Goal: Information Seeking & Learning: Learn about a topic

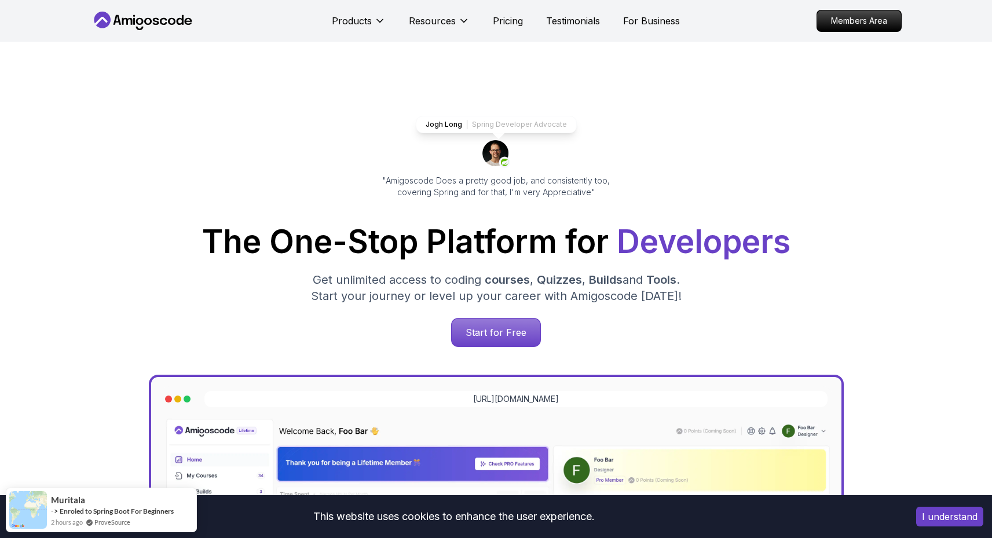
click at [966, 520] on button "I understand" at bounding box center [949, 517] width 67 height 20
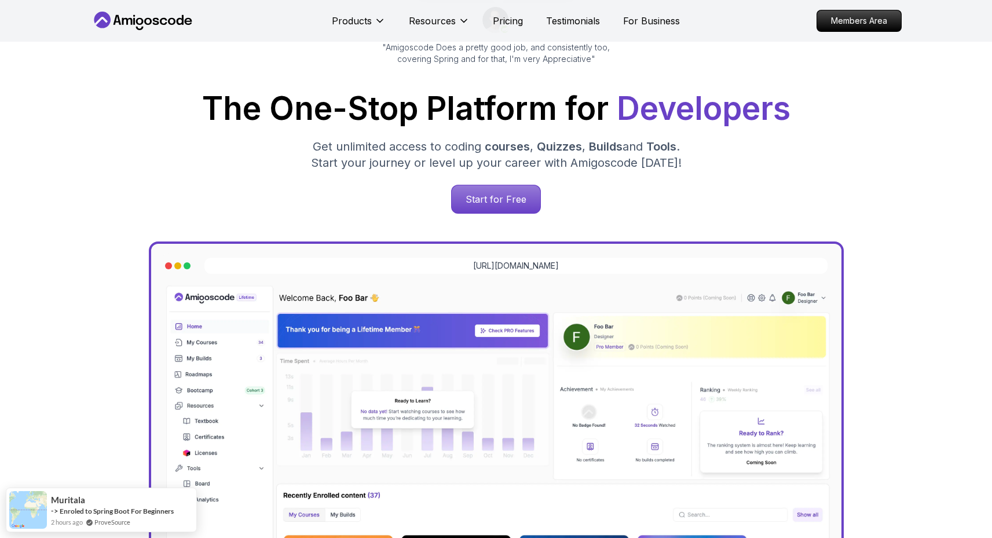
scroll to position [171, 0]
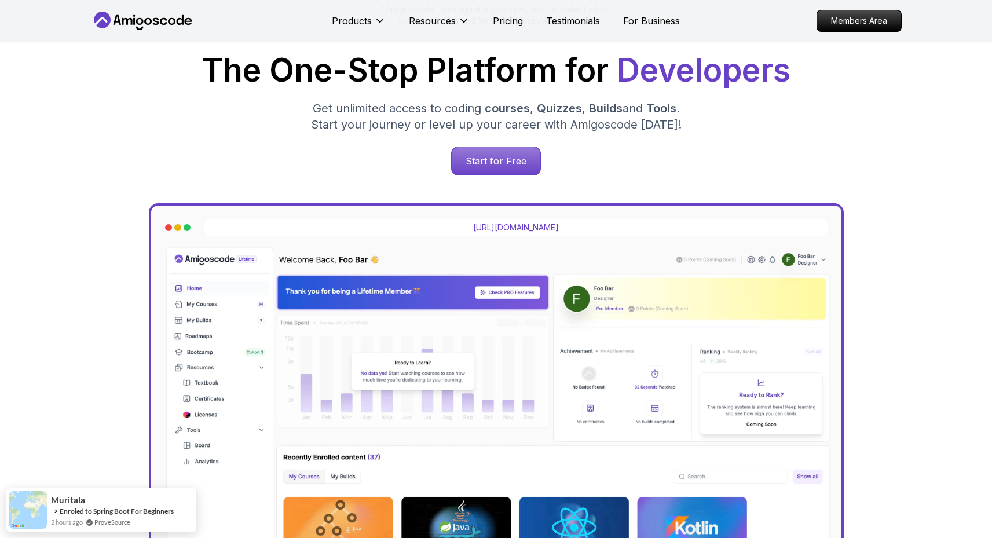
click at [485, 229] on p "https://amigoscode.com/dashboard" at bounding box center [516, 228] width 86 height 12
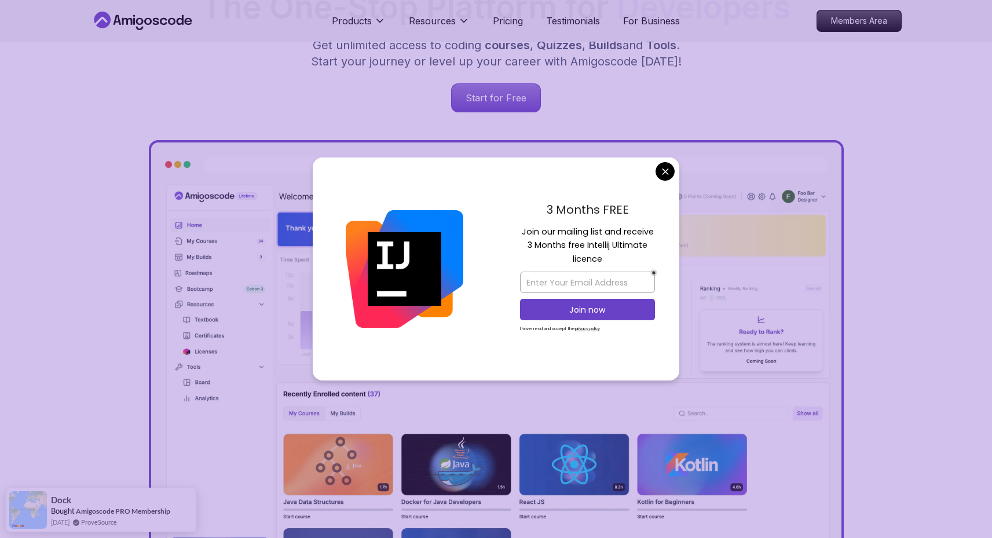
scroll to position [235, 0]
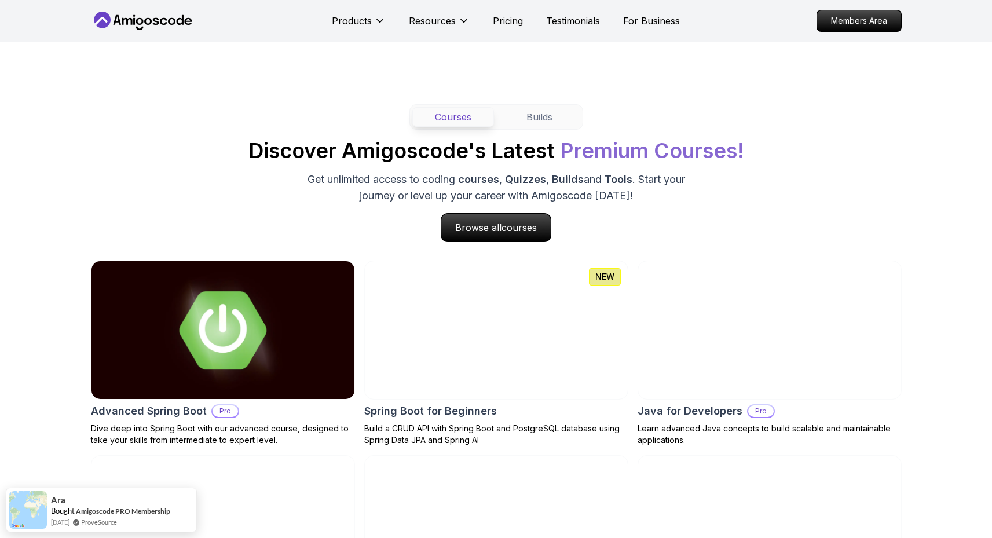
scroll to position [1107, 0]
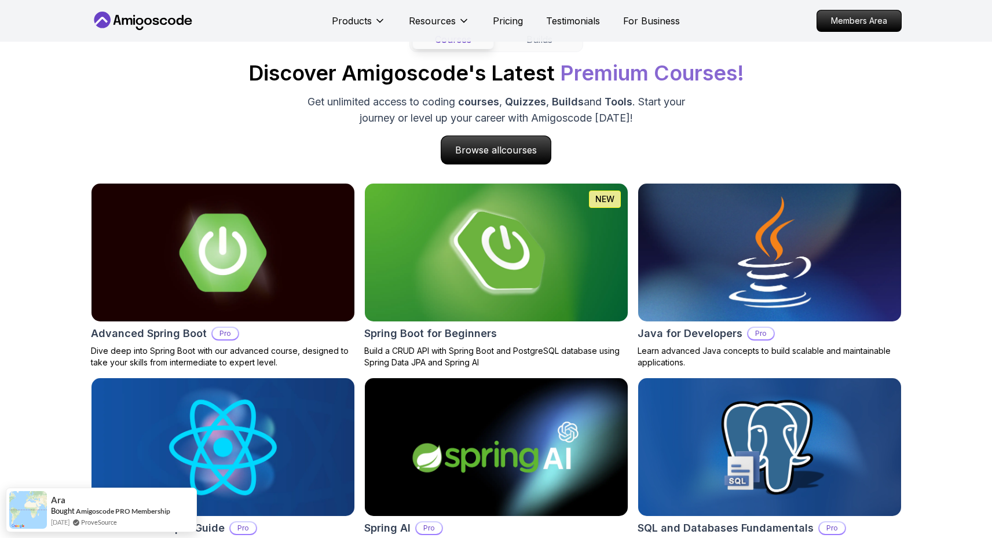
click at [704, 287] on img at bounding box center [769, 252] width 276 height 145
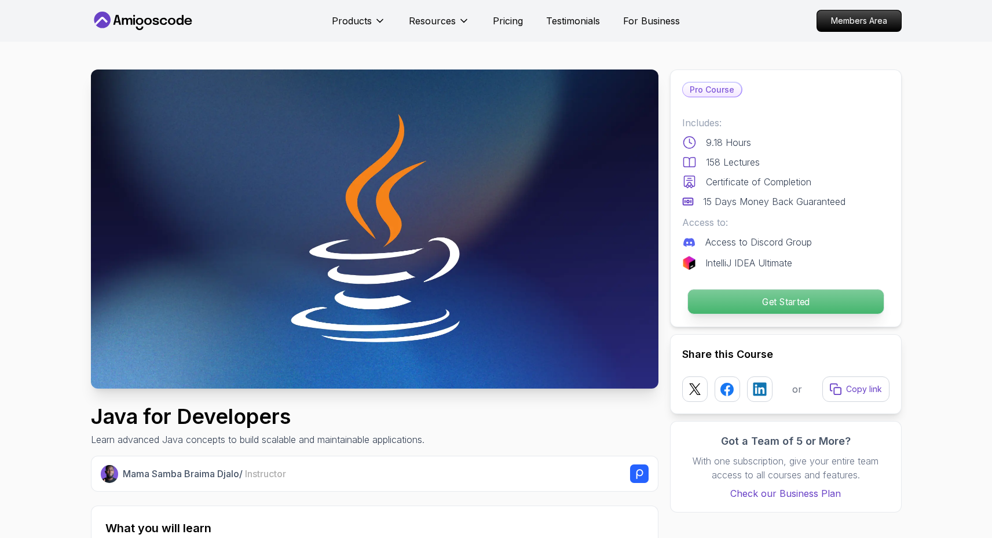
click at [779, 301] on p "Get Started" at bounding box center [785, 302] width 196 height 24
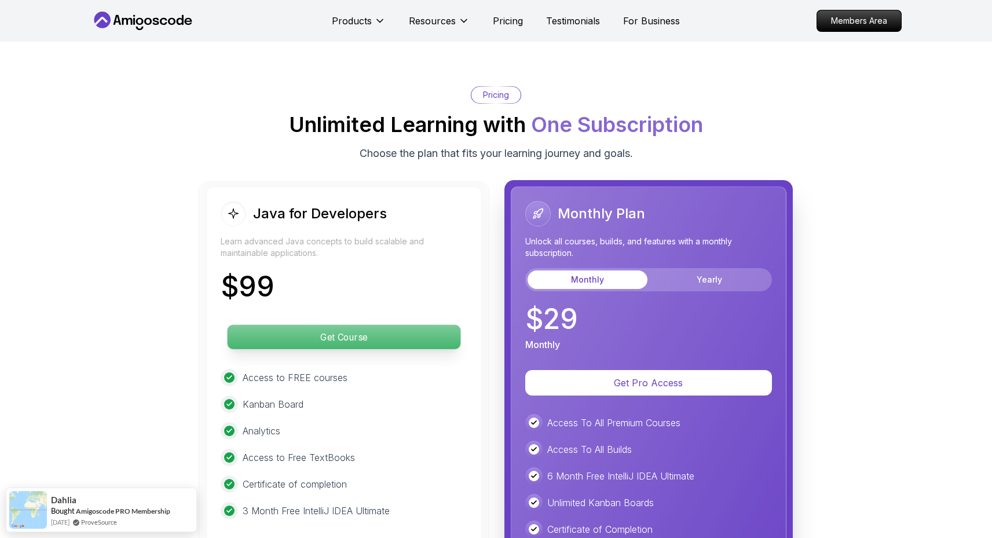
scroll to position [2699, 0]
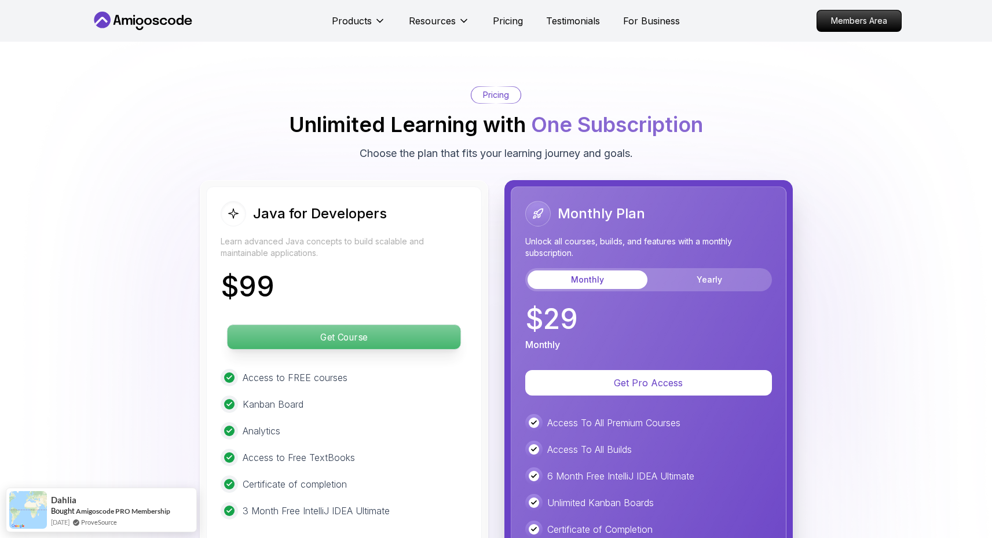
click at [364, 325] on p "Get Course" at bounding box center [343, 337] width 233 height 24
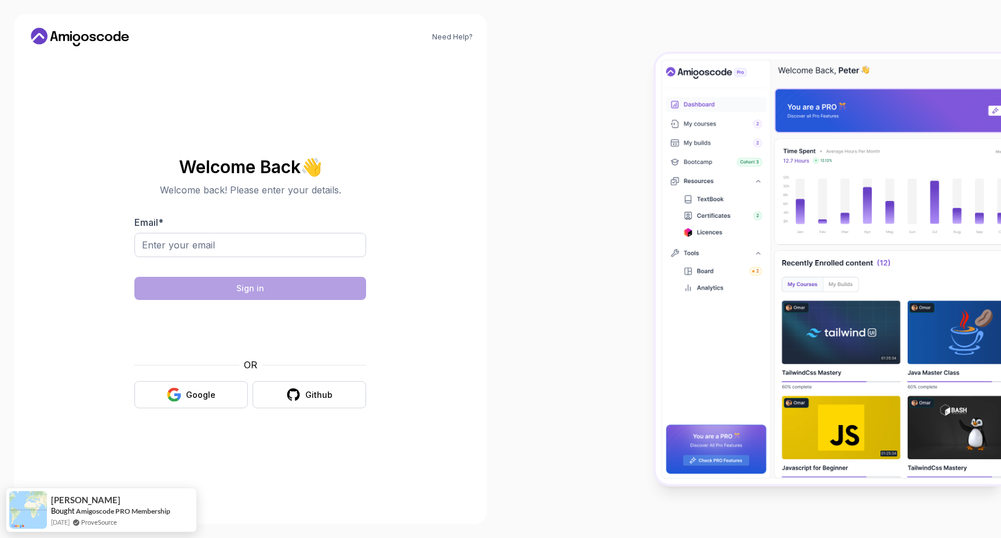
click at [47, 38] on icon at bounding box center [39, 36] width 17 height 17
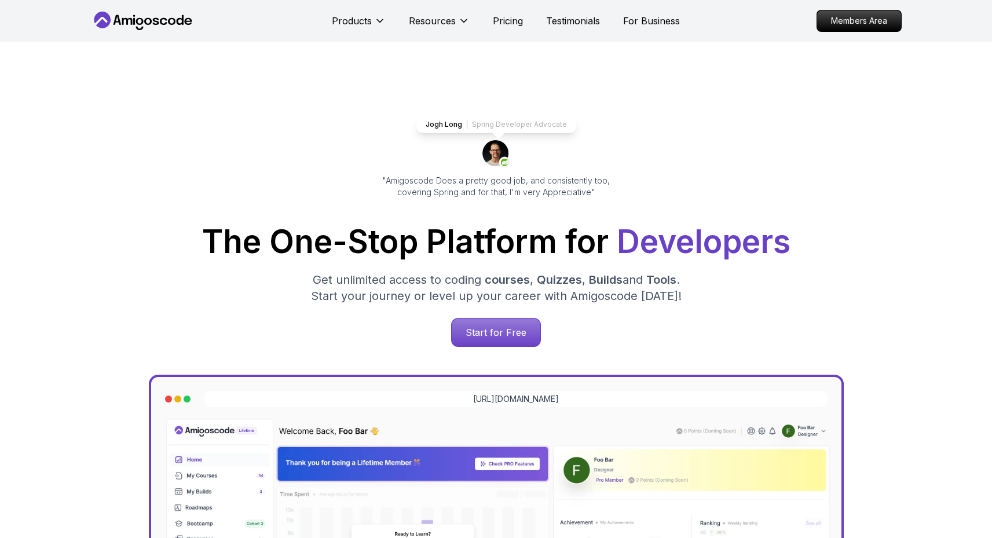
click at [126, 12] on icon at bounding box center [143, 21] width 104 height 19
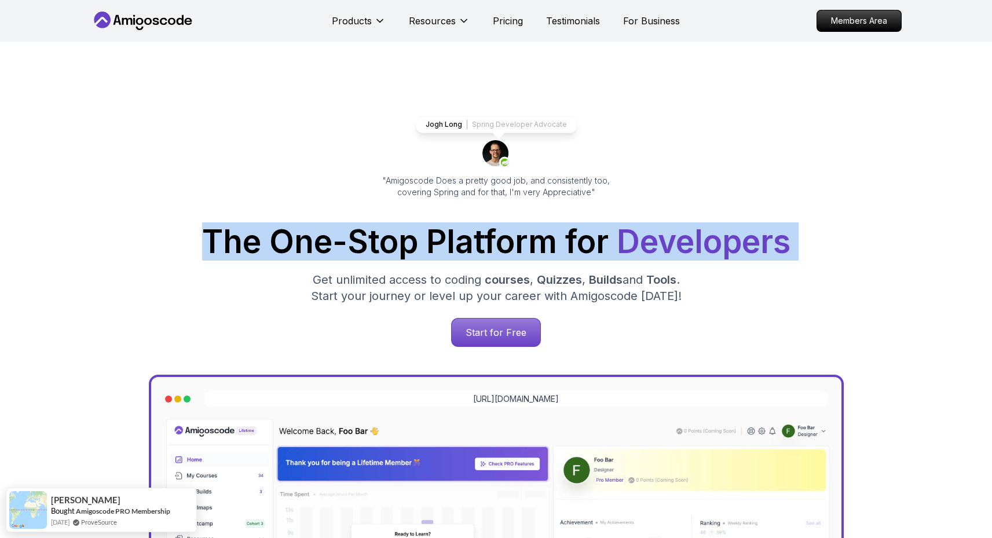
drag, startPoint x: 151, startPoint y: 210, endPoint x: 620, endPoint y: 267, distance: 472.5
click at [595, 266] on div "Jogh Long Spring Developer Advocate "Amigoscode Does a pretty good job, and con…" at bounding box center [496, 474] width 811 height 864
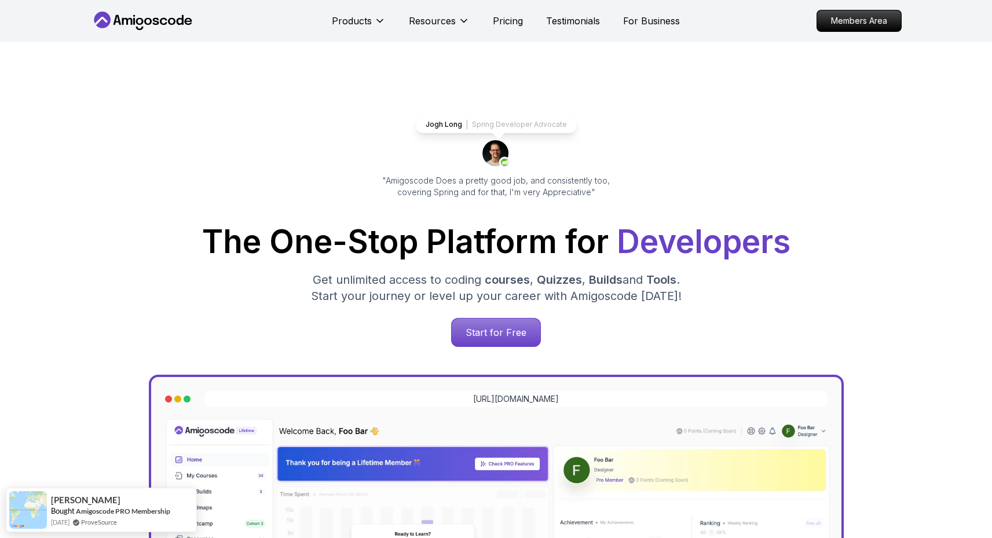
click at [756, 321] on div "Start for Free" at bounding box center [496, 332] width 792 height 29
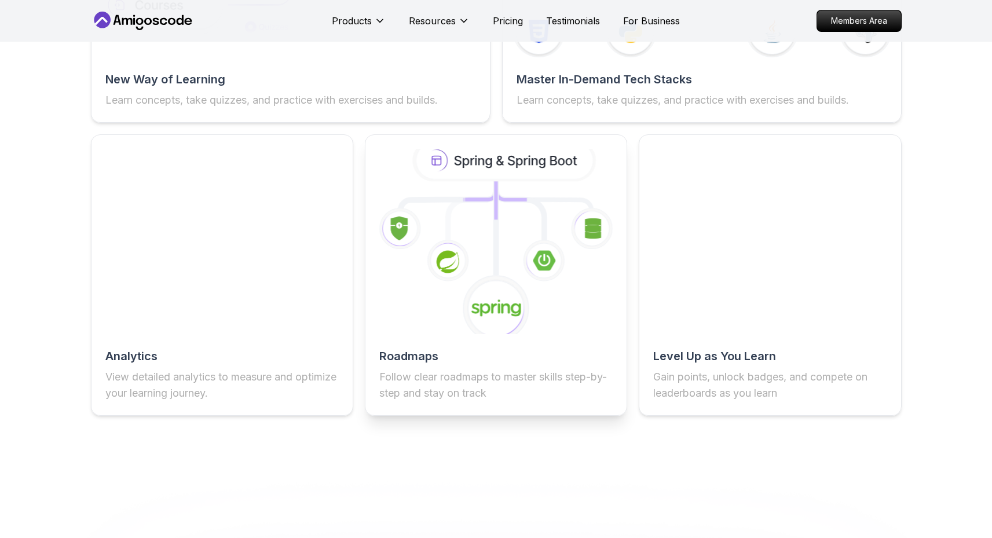
scroll to position [2030, 0]
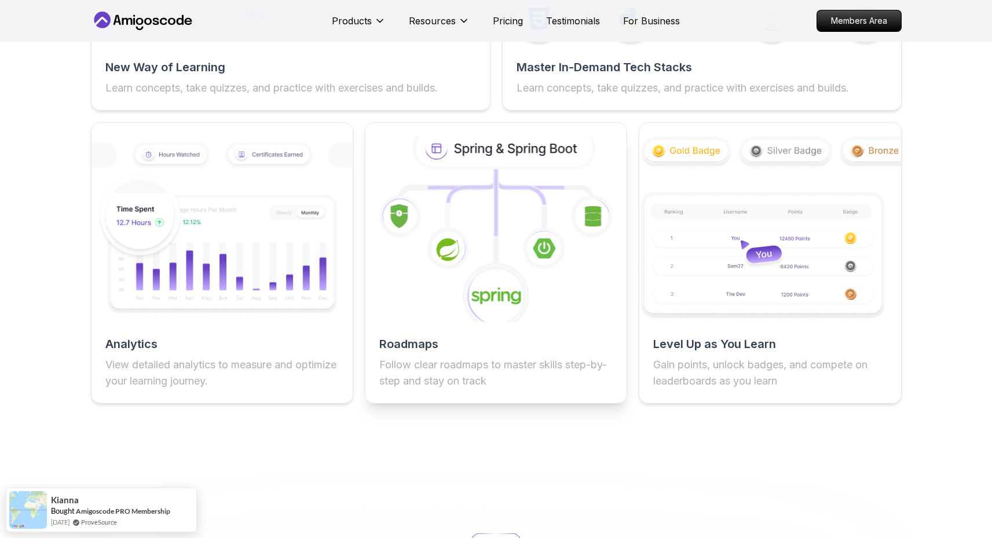
click at [466, 226] on icon at bounding box center [495, 228] width 287 height 203
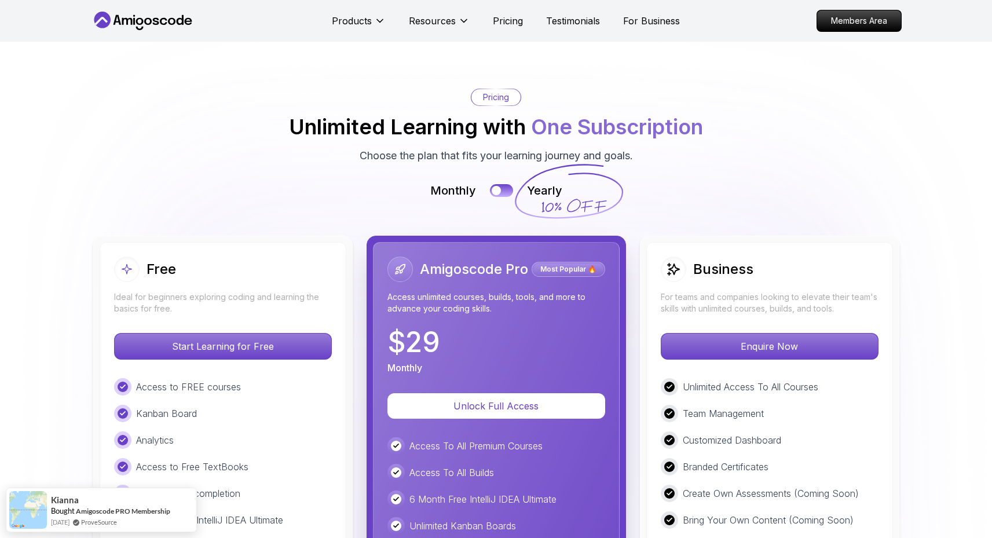
scroll to position [2475, 0]
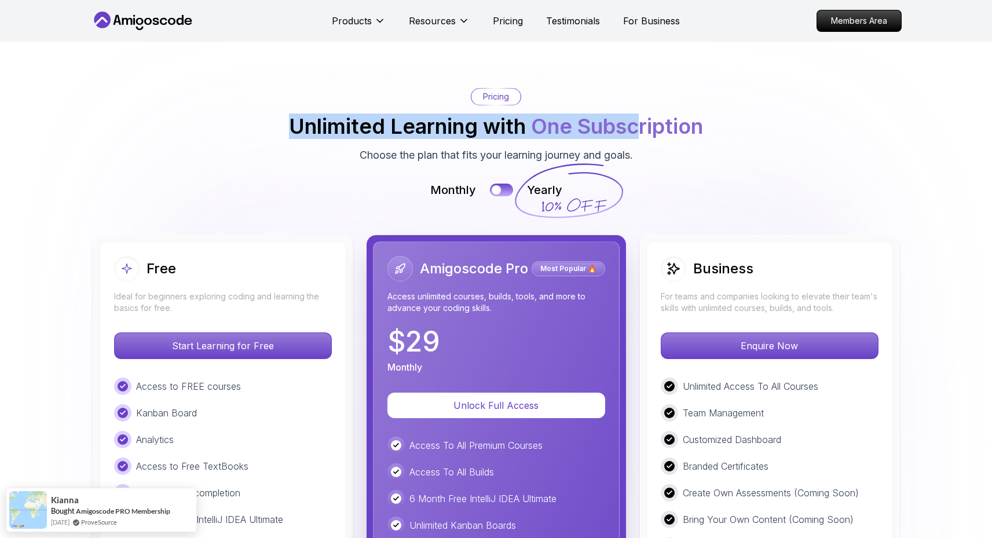
drag, startPoint x: 412, startPoint y: 127, endPoint x: 697, endPoint y: 133, distance: 284.4
click at [660, 127] on div "Pricing Unlimited Learning with One Subscription Choose the plan that fits your…" at bounding box center [496, 125] width 811 height 75
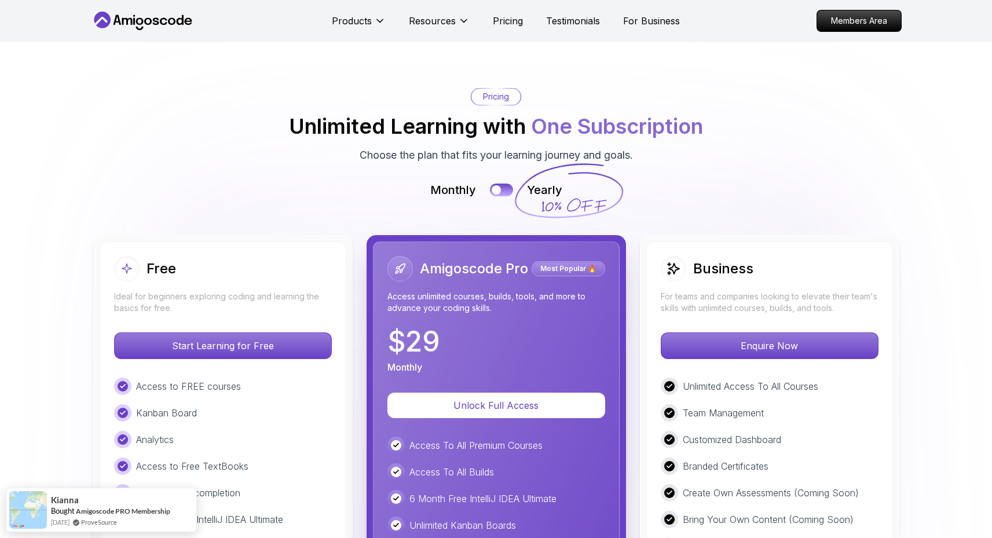
click at [740, 149] on div "Pricing Unlimited Learning with One Subscription Choose the plan that fits your…" at bounding box center [496, 125] width 811 height 75
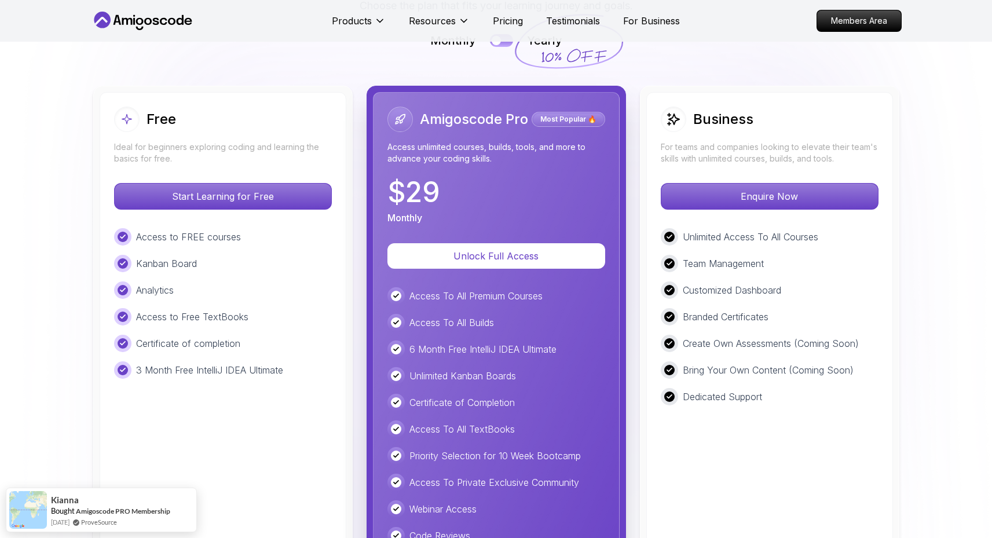
scroll to position [2625, 0]
drag, startPoint x: 140, startPoint y: 242, endPoint x: 256, endPoint y: 290, distance: 125.9
click at [252, 271] on div "Access to FREE courses Kanban Board Analytics Access to Free TextBooks Certific…" at bounding box center [223, 303] width 218 height 151
click at [289, 392] on div "Free Ideal for beginners exploring coding and learning the basics for free. Sta…" at bounding box center [223, 365] width 247 height 547
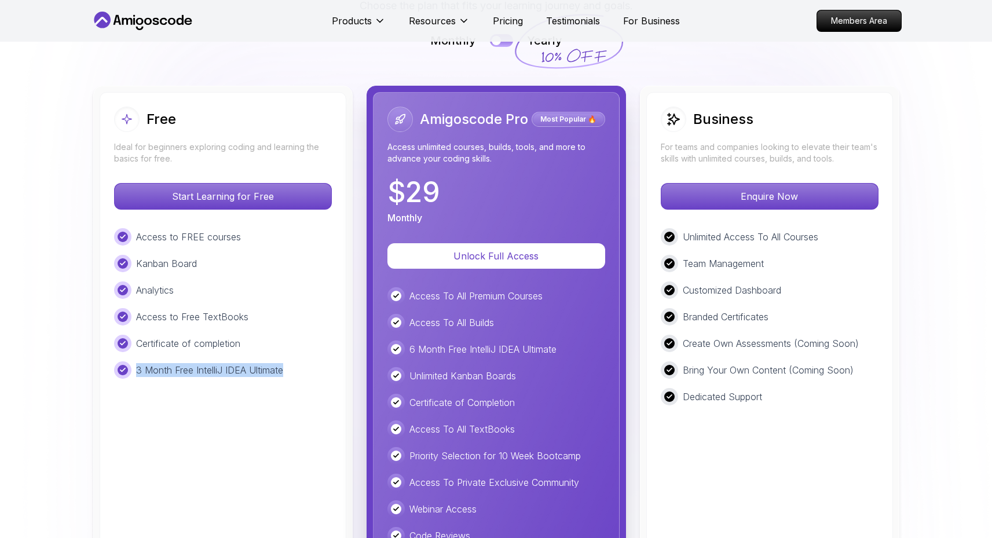
drag, startPoint x: 258, startPoint y: 382, endPoint x: 287, endPoint y: 414, distance: 43.0
click at [270, 387] on div "Free Ideal for beginners exploring coding and learning the basics for free. Sta…" at bounding box center [223, 365] width 247 height 547
click at [287, 417] on div "Free Ideal for beginners exploring coding and learning the basics for free. Sta…" at bounding box center [223, 365] width 247 height 547
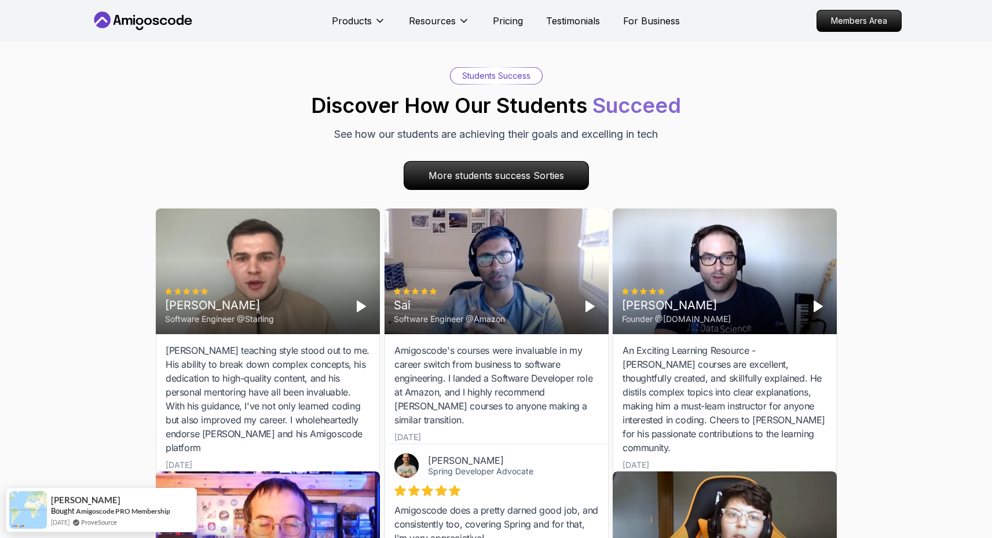
scroll to position [3317, 0]
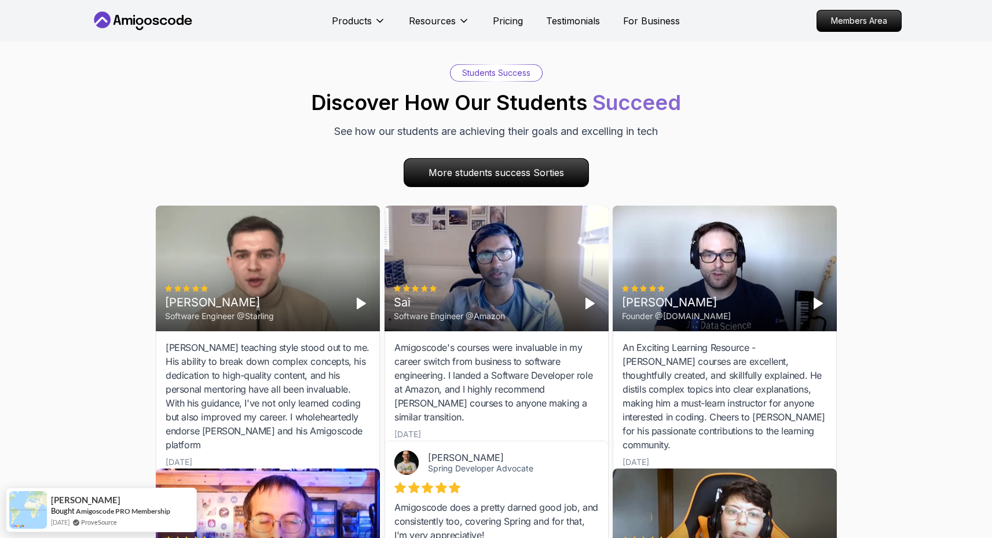
click at [361, 303] on polygon "Play" at bounding box center [361, 303] width 8 height 10
click at [360, 305] on icon "Pause" at bounding box center [361, 304] width 14 height 14
click at [591, 302] on polygon "Play" at bounding box center [590, 303] width 8 height 10
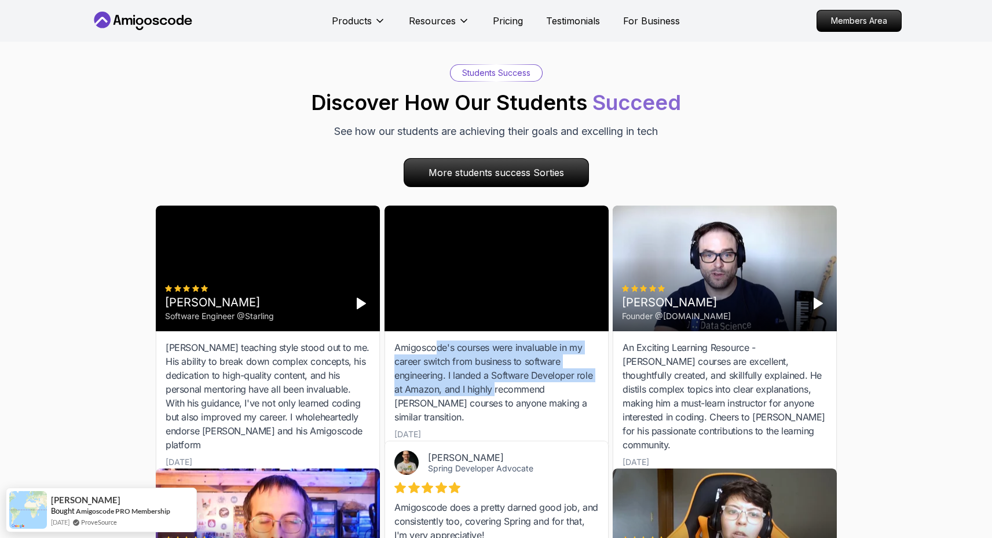
drag, startPoint x: 436, startPoint y: 353, endPoint x: 502, endPoint y: 393, distance: 77.4
click at [494, 394] on div "Amigoscode's courses were invaluable in my career switch from business to softw…" at bounding box center [496, 382] width 204 height 83
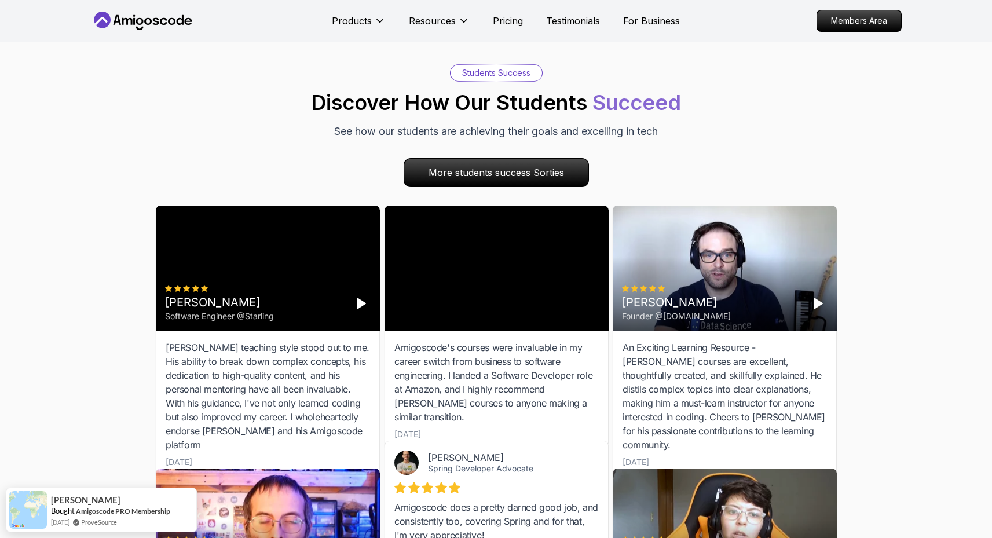
click at [564, 383] on div "Amigoscode's courses were invaluable in my career switch from business to softw…" at bounding box center [496, 382] width 204 height 83
click at [588, 302] on rect "Pause" at bounding box center [587, 303] width 2 height 9
click at [824, 305] on icon "Play" at bounding box center [818, 304] width 14 height 14
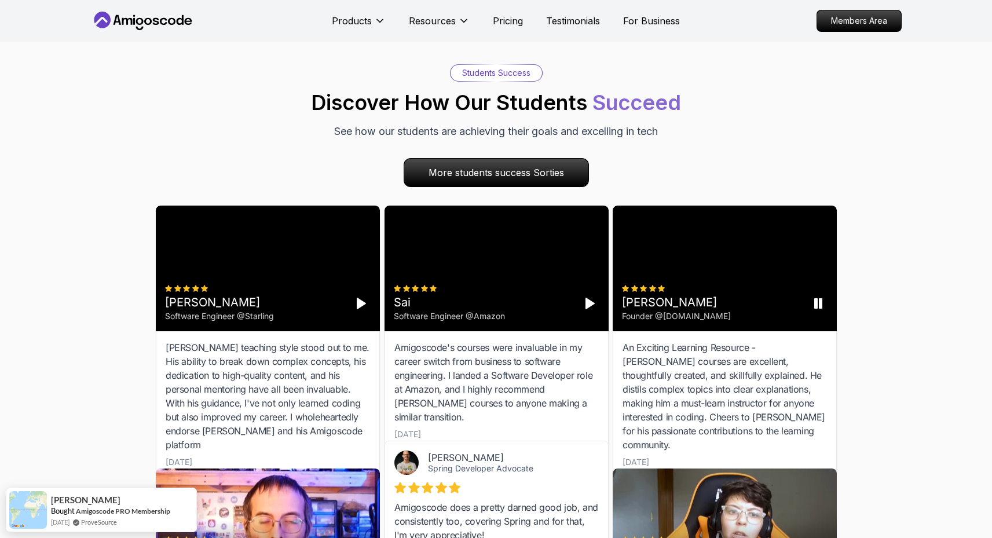
click at [814, 303] on rect "Pause" at bounding box center [815, 303] width 2 height 9
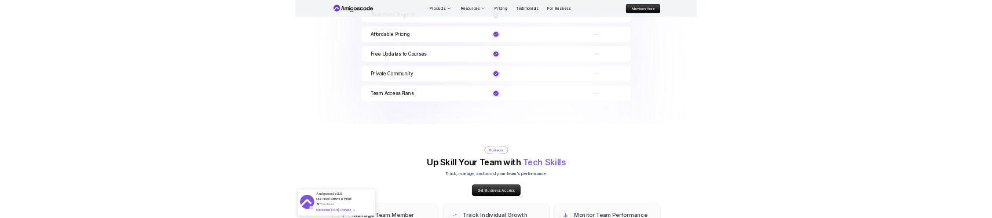
scroll to position [4562, 0]
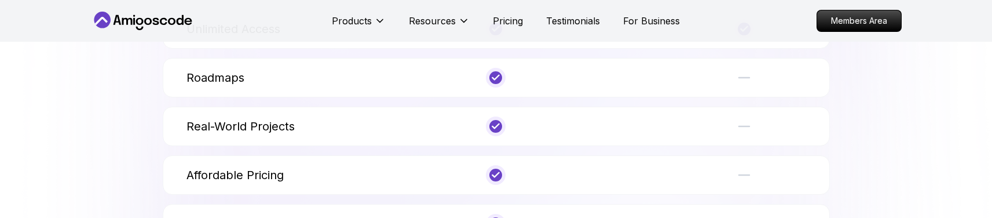
scroll to position [4526, 0]
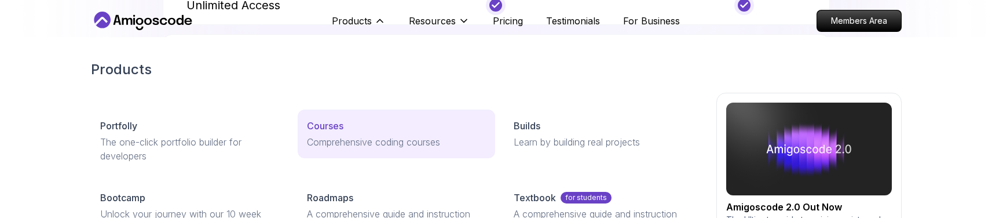
click at [328, 126] on p "Courses" at bounding box center [325, 126] width 36 height 14
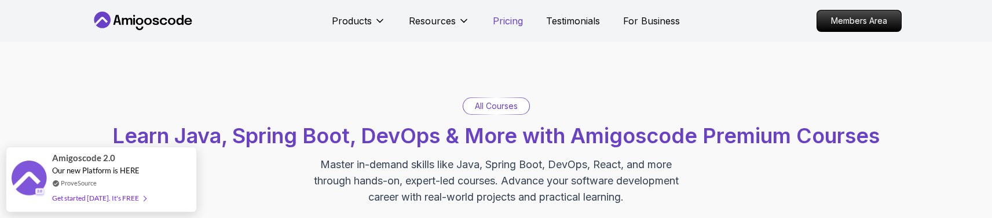
click at [509, 17] on p "Pricing" at bounding box center [508, 21] width 30 height 14
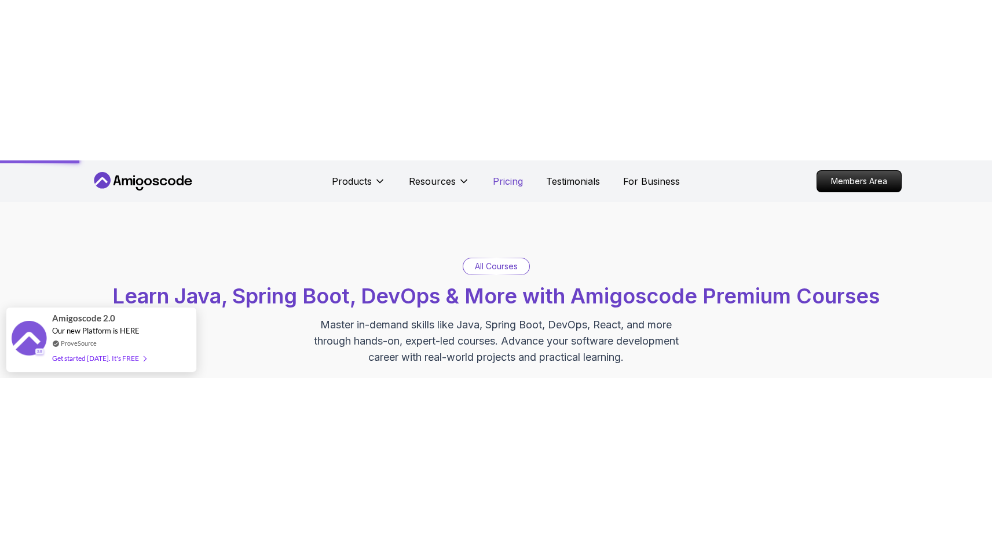
scroll to position [2501, 0]
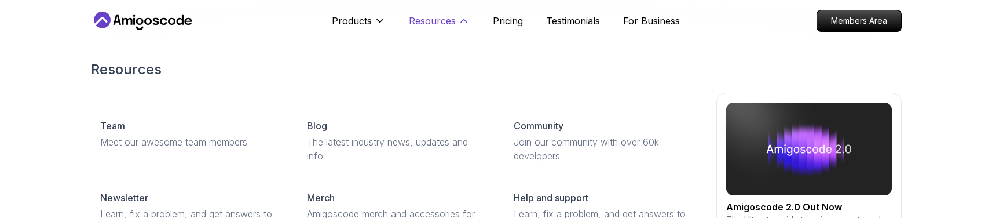
click at [446, 23] on p "Resources" at bounding box center [432, 21] width 47 height 14
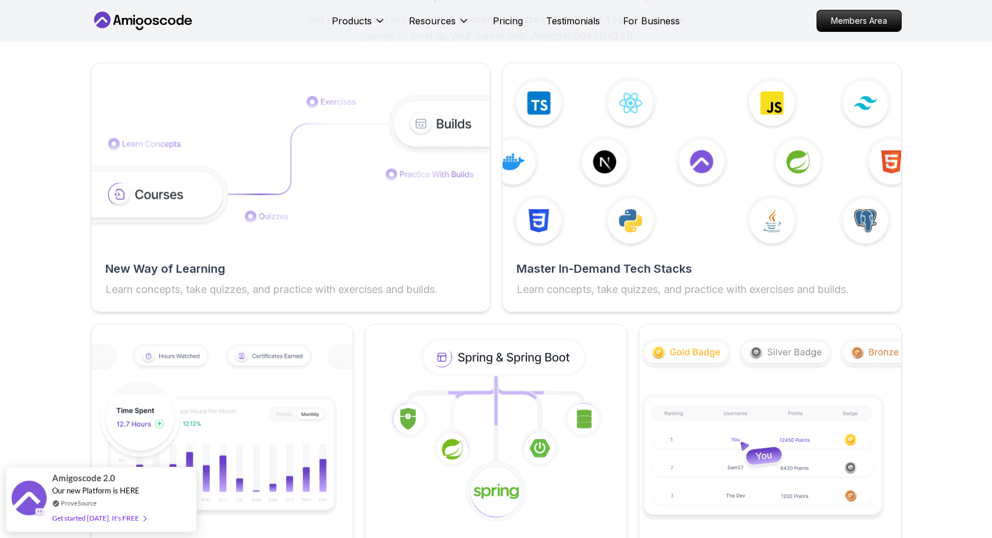
scroll to position [1797, 0]
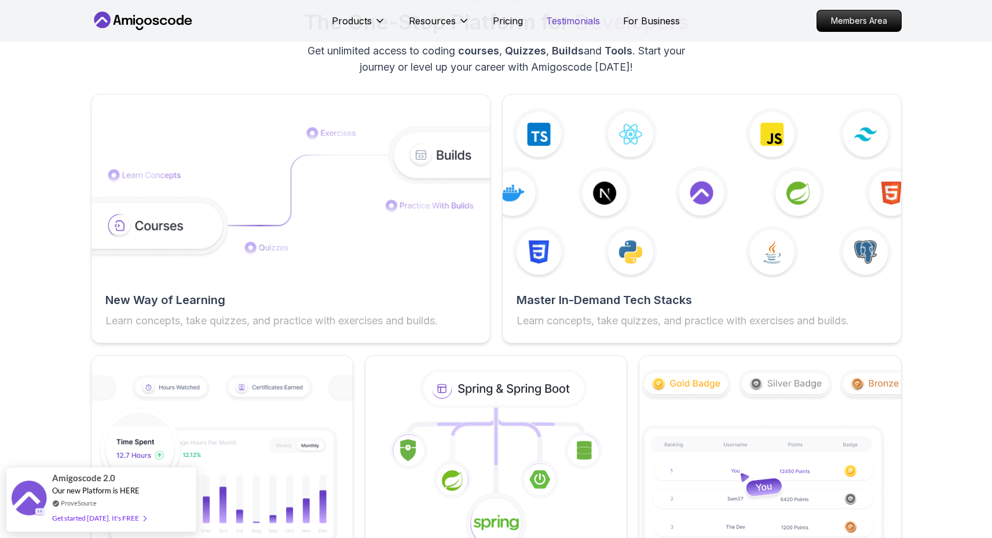
click at [554, 27] on p "Testimonials" at bounding box center [573, 21] width 54 height 14
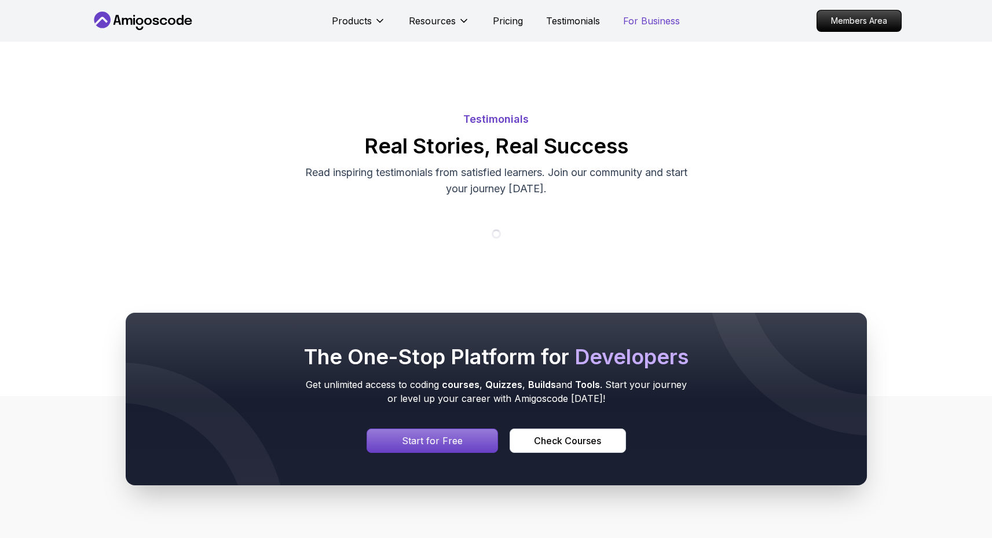
click at [634, 25] on p "For Business" at bounding box center [651, 21] width 57 height 14
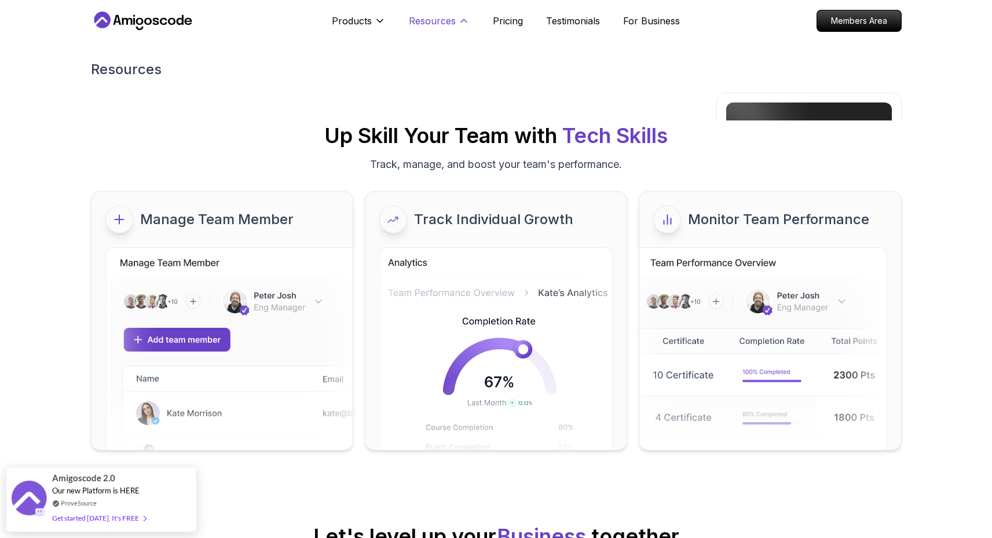
click at [449, 21] on p "Resources" at bounding box center [432, 21] width 47 height 14
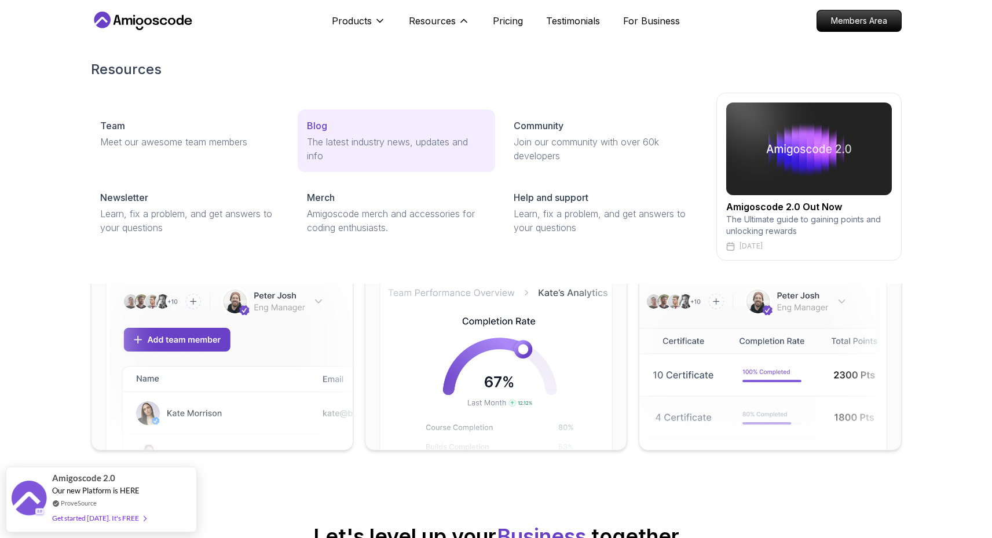
click at [396, 134] on link "Blog The latest industry news, updates and info" at bounding box center [396, 140] width 197 height 63
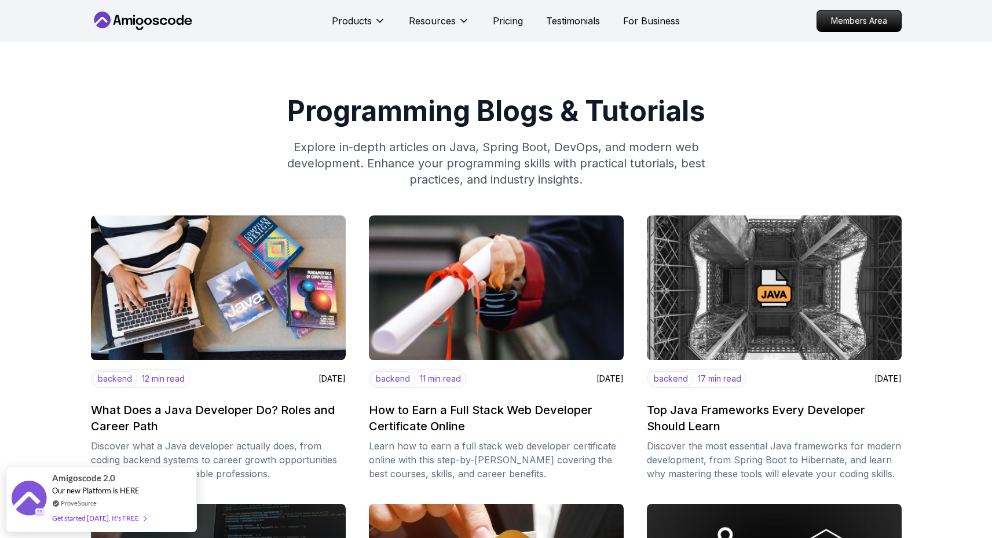
drag, startPoint x: 334, startPoint y: 153, endPoint x: 637, endPoint y: 143, distance: 303.7
click at [624, 145] on p "Explore in-depth articles on Java, Spring Boot, DevOps, and modern web developm…" at bounding box center [496, 163] width 445 height 49
click at [672, 142] on p "Explore in-depth articles on Java, Spring Boot, DevOps, and modern web developm…" at bounding box center [496, 163] width 445 height 49
click at [674, 142] on p "Explore in-depth articles on Java, Spring Boot, DevOps, and modern web developm…" at bounding box center [496, 163] width 445 height 49
click at [677, 143] on p "Explore in-depth articles on Java, Spring Boot, DevOps, and modern web developm…" at bounding box center [496, 163] width 445 height 49
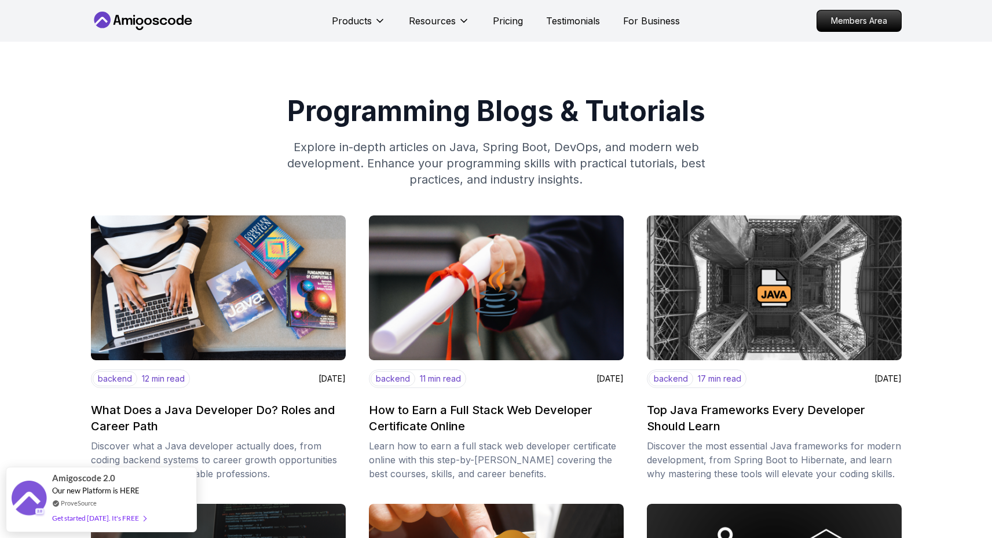
click at [782, 148] on div "Programming Blogs & Tutorials Explore in-depth articles on Java, Spring Boot, D…" at bounding box center [496, 142] width 811 height 90
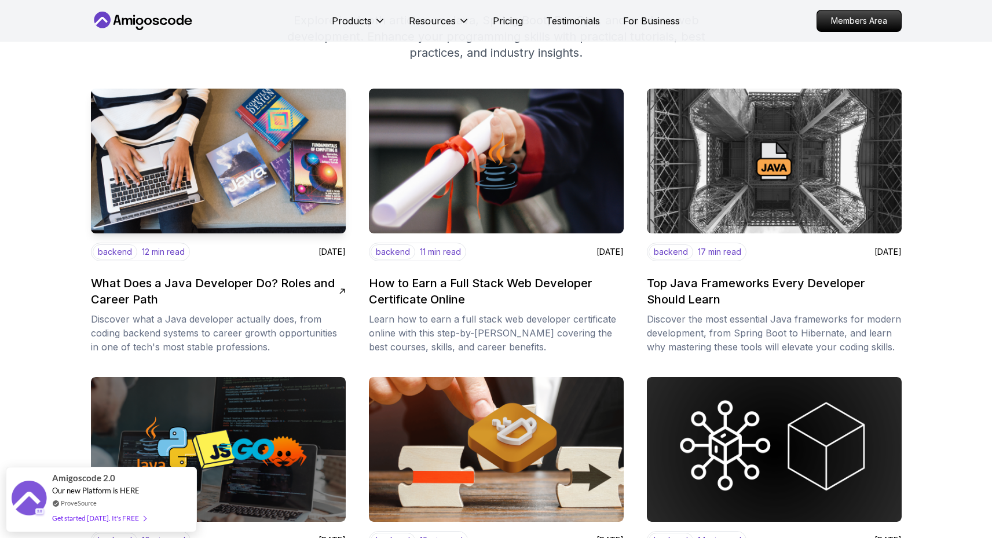
scroll to position [137, 0]
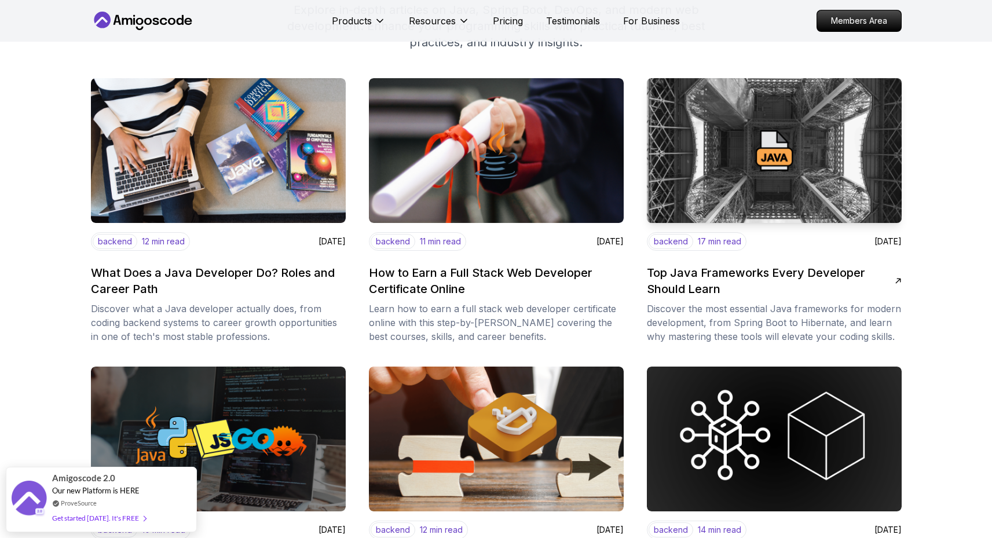
click at [712, 217] on h2 "Top Java Frameworks Every Developer Should Learn" at bounding box center [771, 281] width 248 height 32
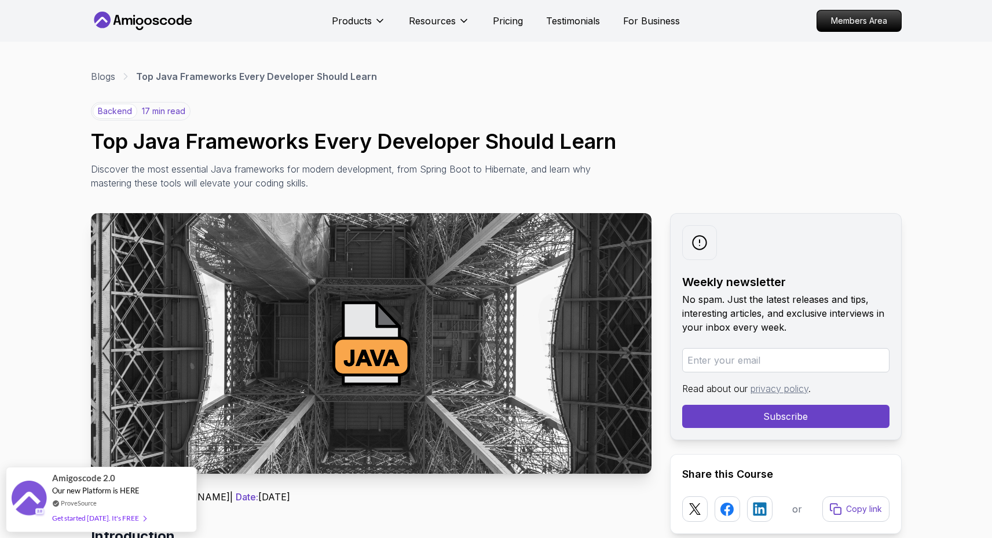
click at [111, 115] on p "backend" at bounding box center [115, 111] width 45 height 15
click at [155, 113] on p "17 min read" at bounding box center [163, 111] width 43 height 12
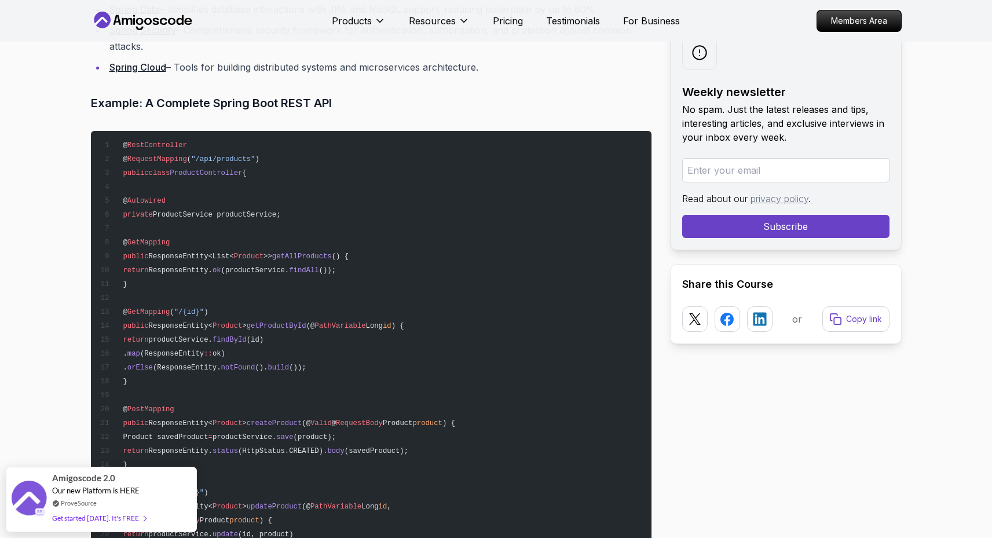
scroll to position [1275, 0]
drag, startPoint x: 237, startPoint y: 310, endPoint x: 276, endPoint y: 469, distance: 163.2
click at [276, 217] on pre "@ RestController @ RequestMapping ( "/api/products" ) public class ProductContr…" at bounding box center [371, 423] width 561 height 584
click at [366, 217] on pre "@ RestController @ RequestMapping ( "/api/products" ) public class ProductContr…" at bounding box center [371, 423] width 561 height 584
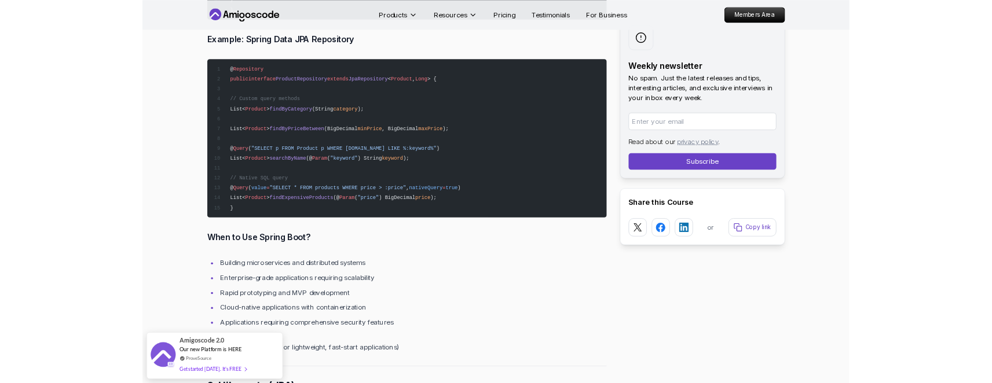
scroll to position [1969, 0]
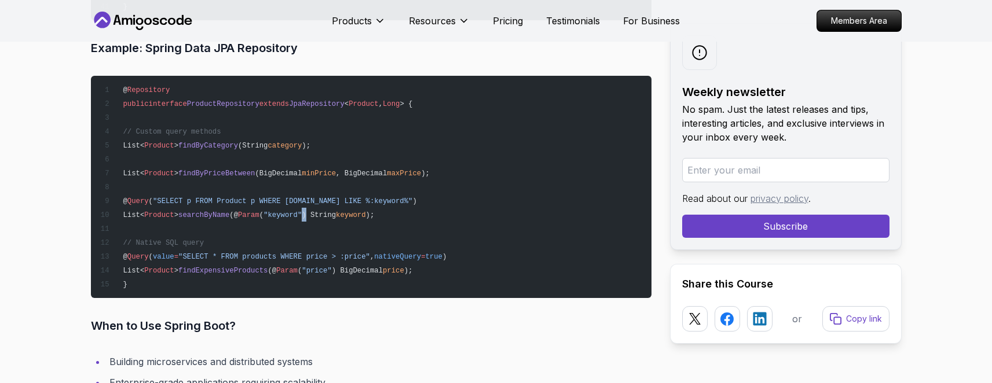
click at [283, 217] on pre "@ Repository public interface ProductRepository extends JpaRepository < Product…" at bounding box center [371, 187] width 561 height 222
click at [244, 217] on span "findExpensiveProducts" at bounding box center [222, 271] width 89 height 8
click at [471, 212] on pre "@ Repository public interface ProductRepository extends JpaRepository < Product…" at bounding box center [371, 187] width 561 height 222
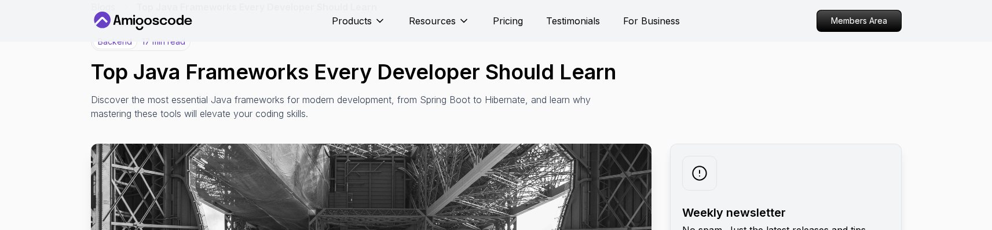
scroll to position [0, 0]
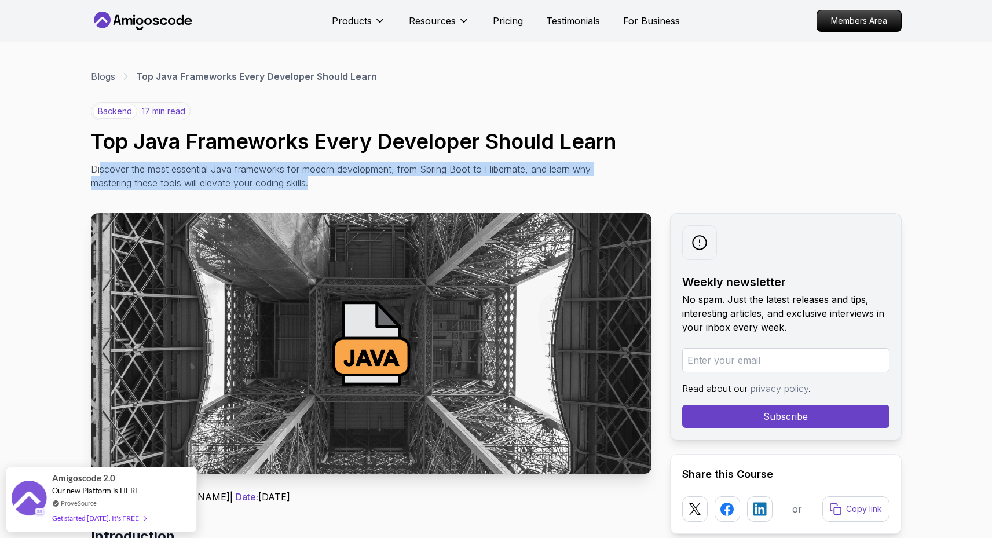
drag, startPoint x: 100, startPoint y: 172, endPoint x: 421, endPoint y: 183, distance: 321.6
click at [421, 183] on p "Discover the most essential Java frameworks for modern development, from Spring…" at bounding box center [350, 176] width 519 height 28
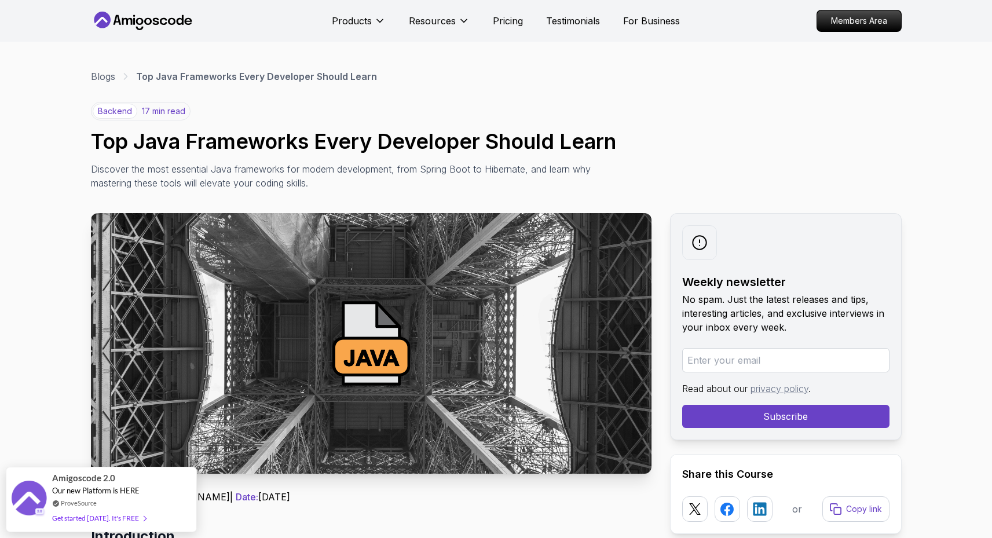
drag, startPoint x: 458, startPoint y: 184, endPoint x: 429, endPoint y: 185, distance: 29.6
click at [460, 184] on p "Discover the most essential Java frameworks for modern development, from Spring…" at bounding box center [350, 176] width 519 height 28
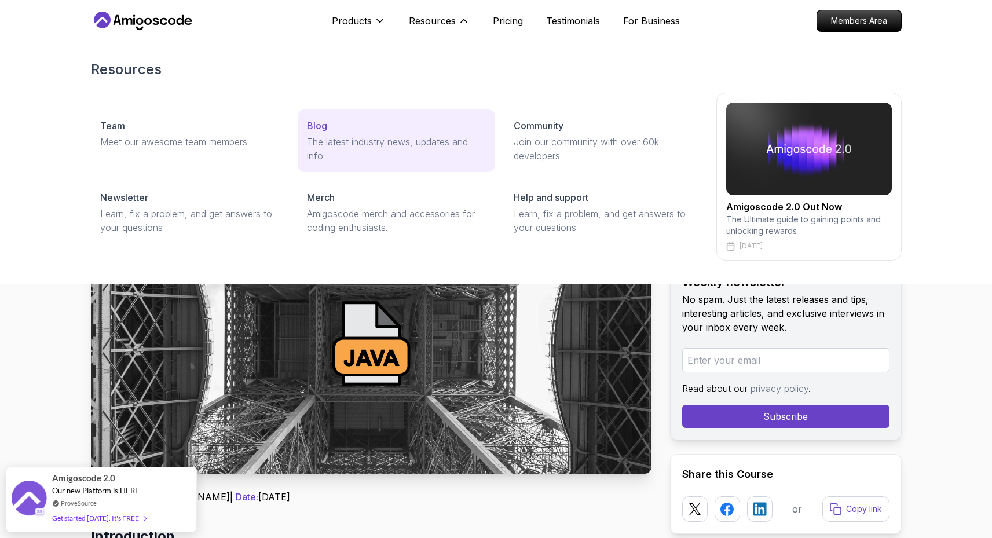
click at [334, 127] on div "Blog" at bounding box center [396, 126] width 179 height 14
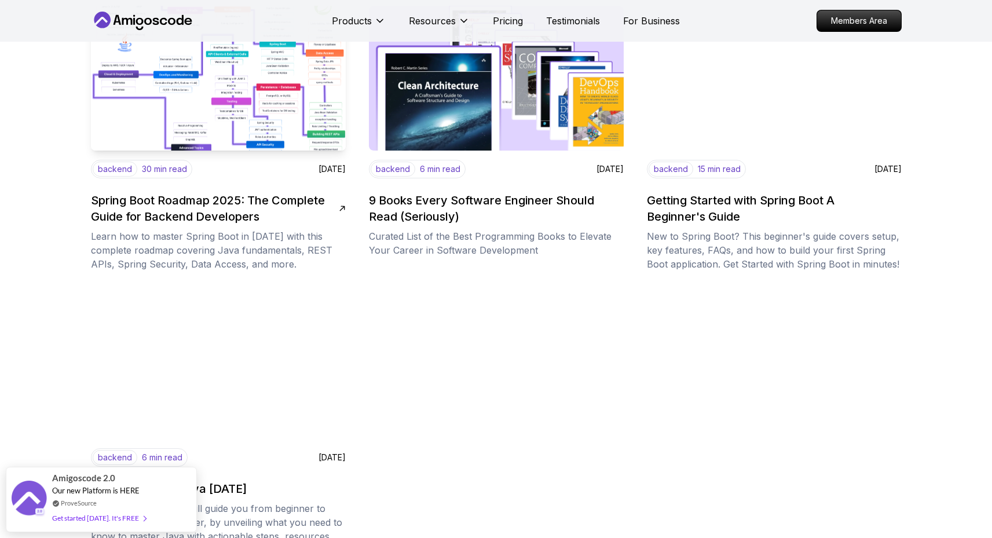
scroll to position [1477, 0]
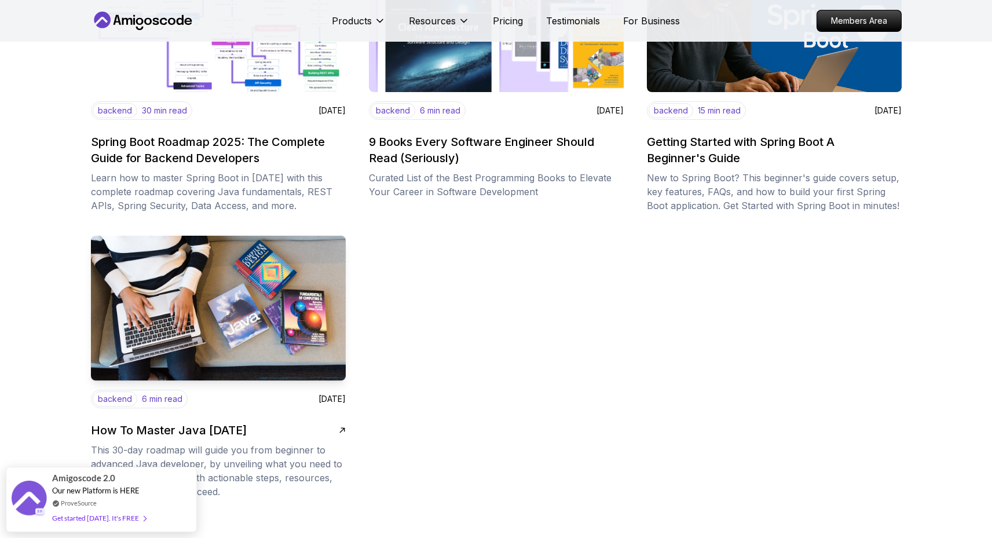
click at [210, 229] on img at bounding box center [219, 308] width 268 height 152
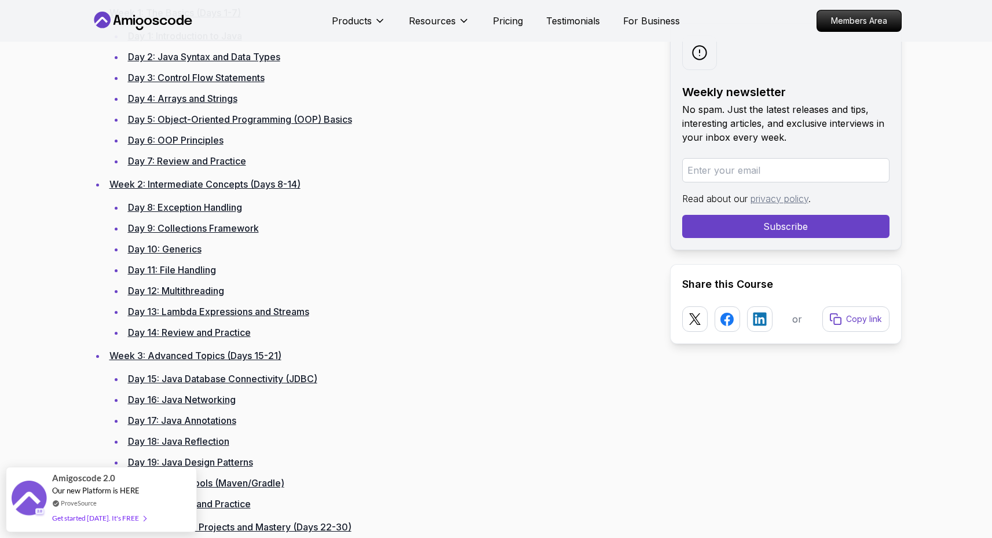
click at [183, 229] on link "Day 9: Collections Framework" at bounding box center [193, 228] width 131 height 12
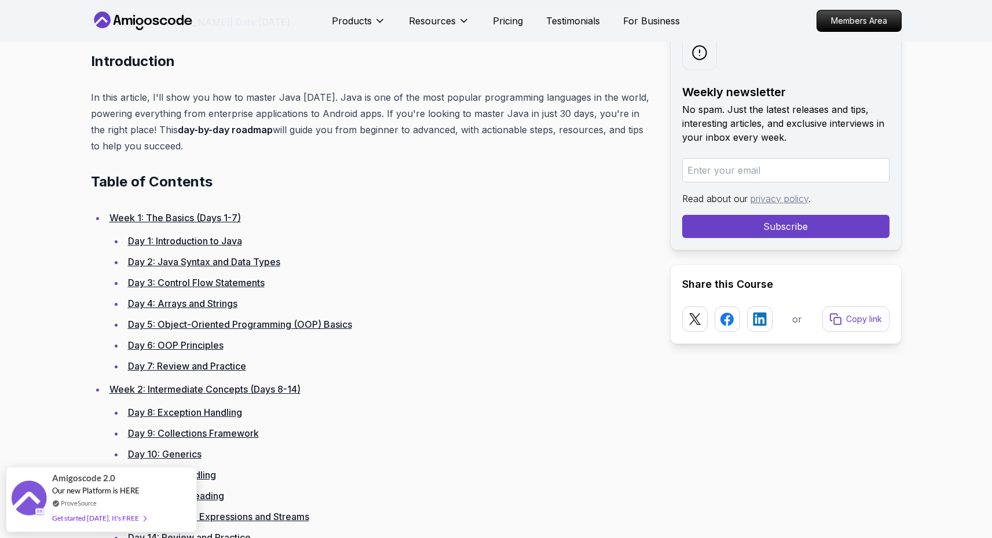
scroll to position [551, 0]
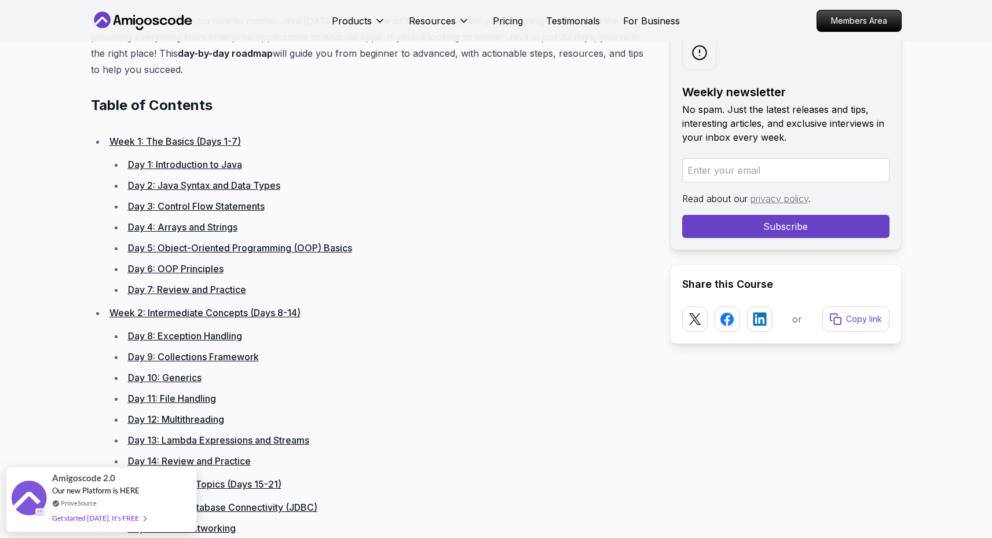
click at [582, 176] on ul "Day 1: Introduction to Java Day 2: Java Syntax and Data Types Day 3: Control Fl…" at bounding box center [380, 226] width 542 height 141
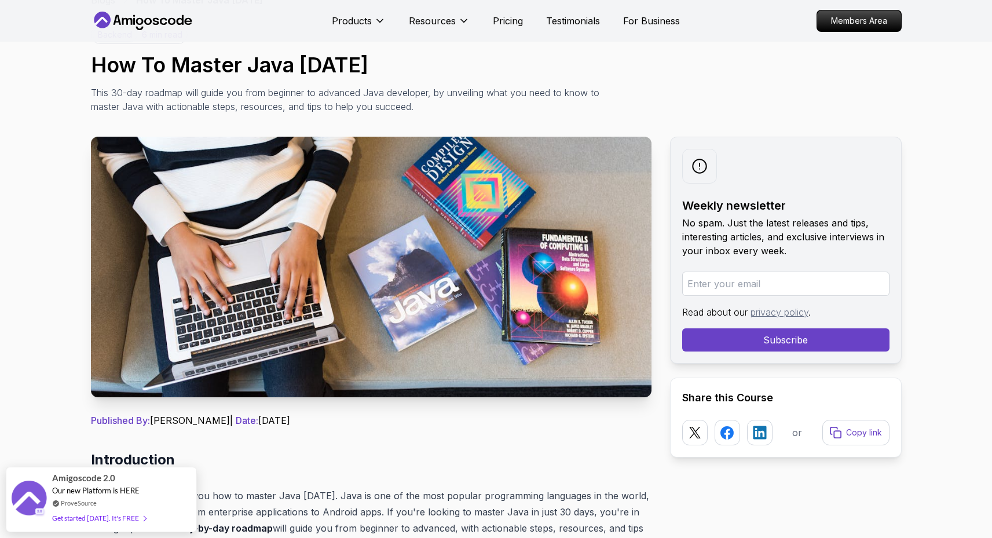
scroll to position [0, 0]
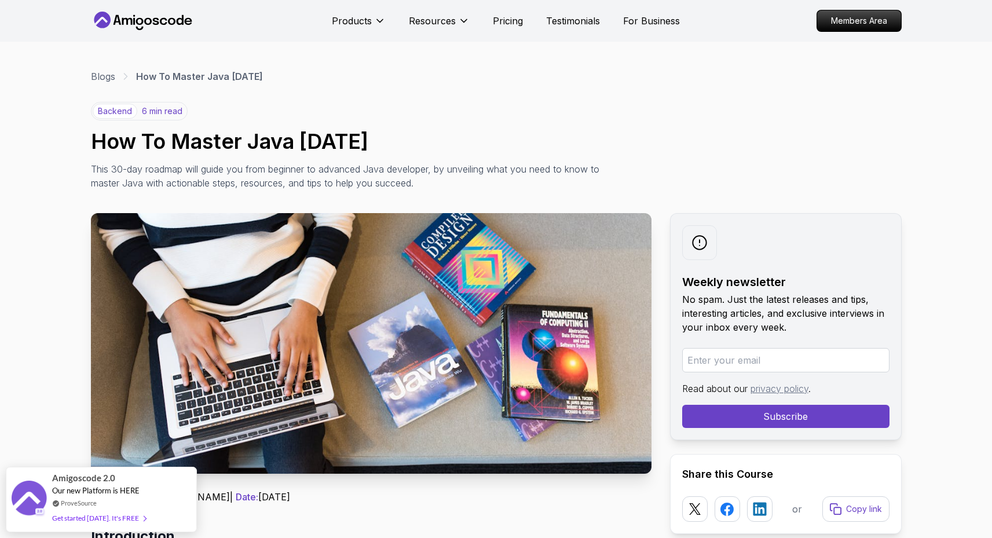
click at [586, 7] on nav "Products Resources Pricing Testimonials For Business Members Area" at bounding box center [496, 21] width 811 height 42
click at [634, 20] on p "For Business" at bounding box center [651, 21] width 57 height 14
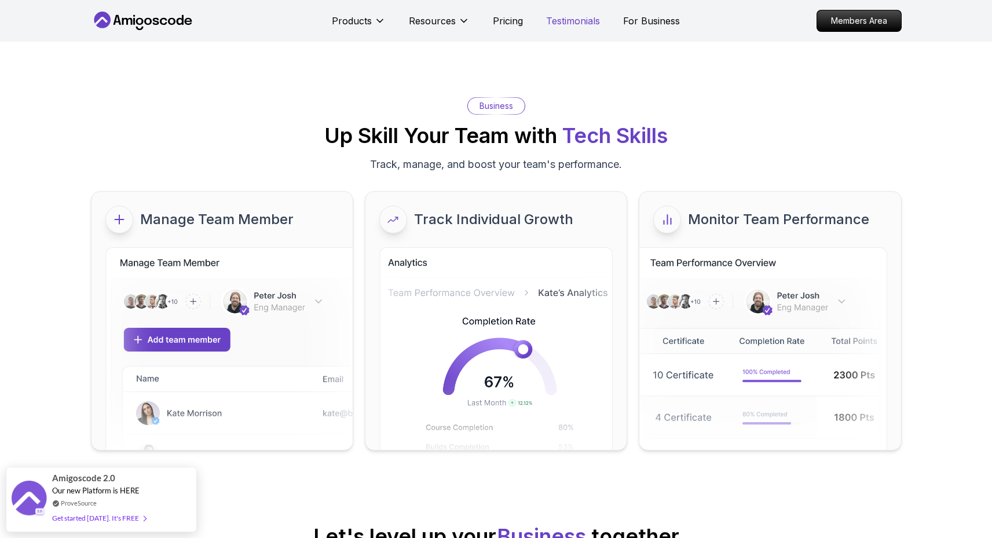
click at [581, 14] on p "Testimonials" at bounding box center [573, 21] width 54 height 14
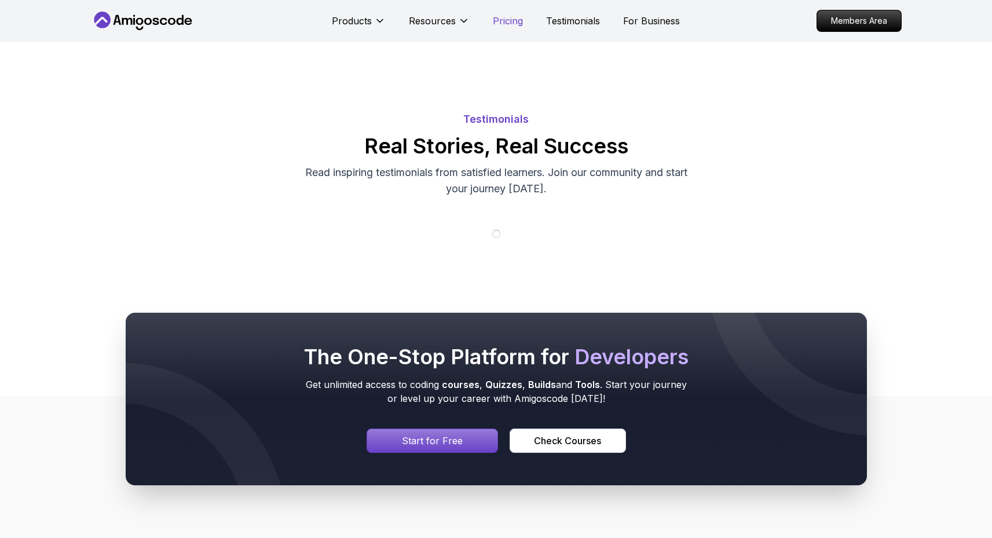
click at [511, 24] on p "Pricing" at bounding box center [508, 21] width 30 height 14
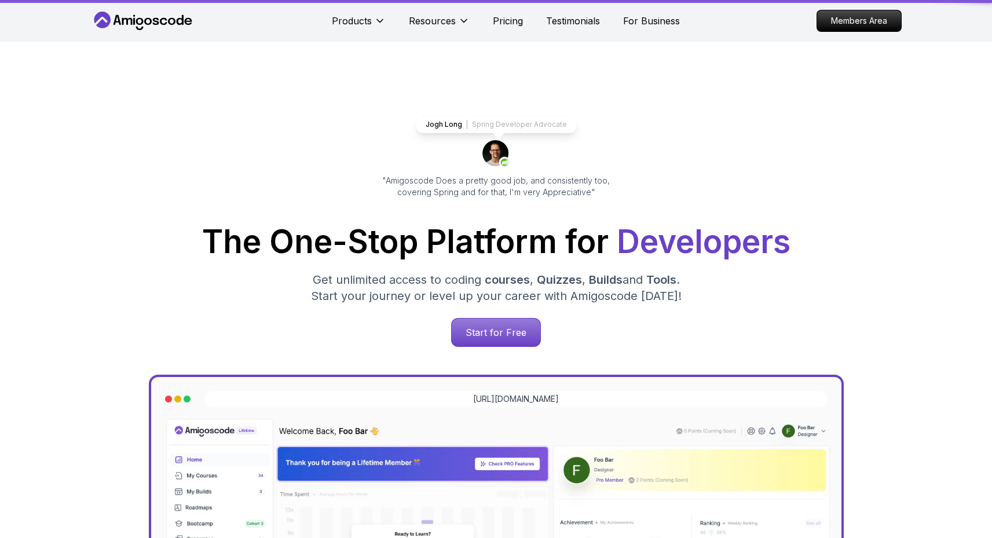
scroll to position [2501, 0]
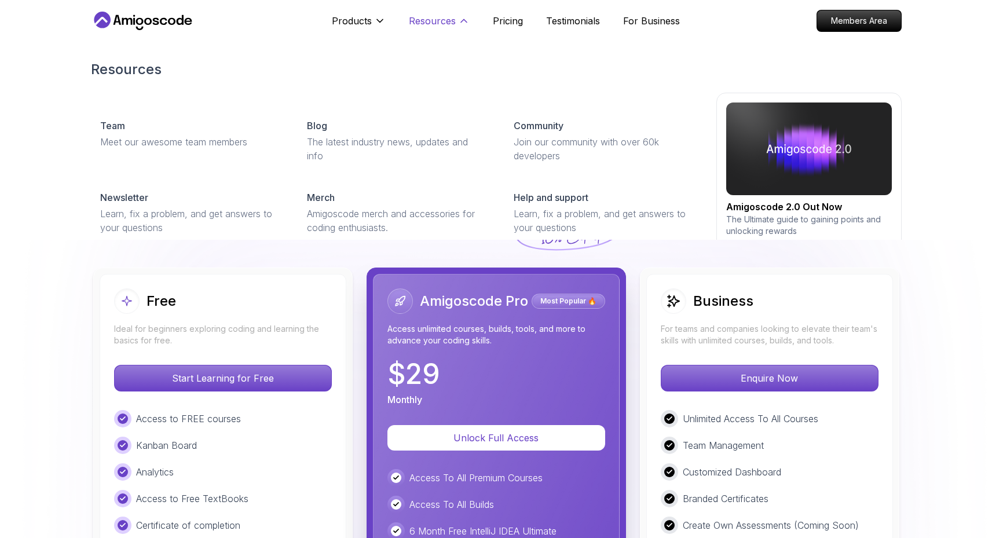
click at [438, 24] on p "Resources" at bounding box center [432, 21] width 47 height 14
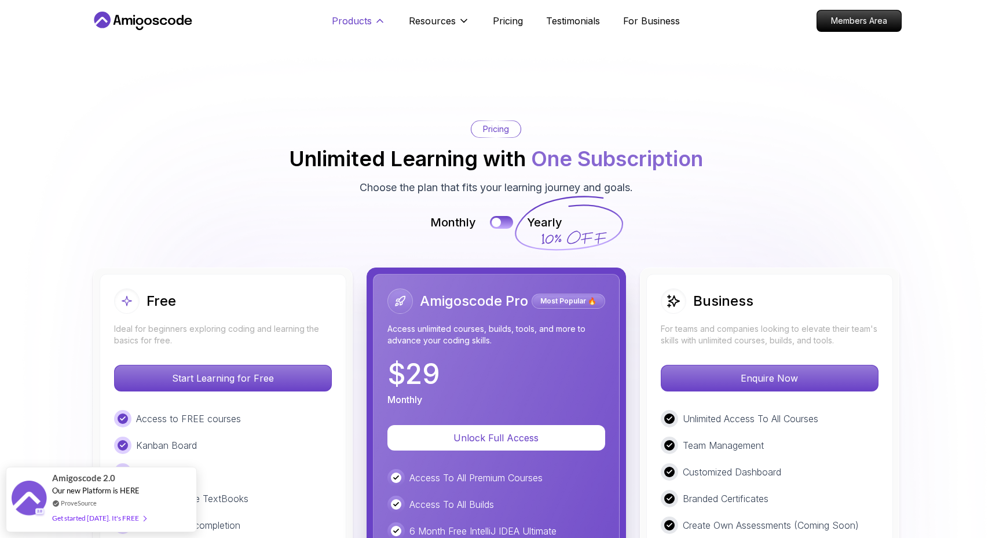
click at [345, 20] on p "Products" at bounding box center [352, 21] width 40 height 14
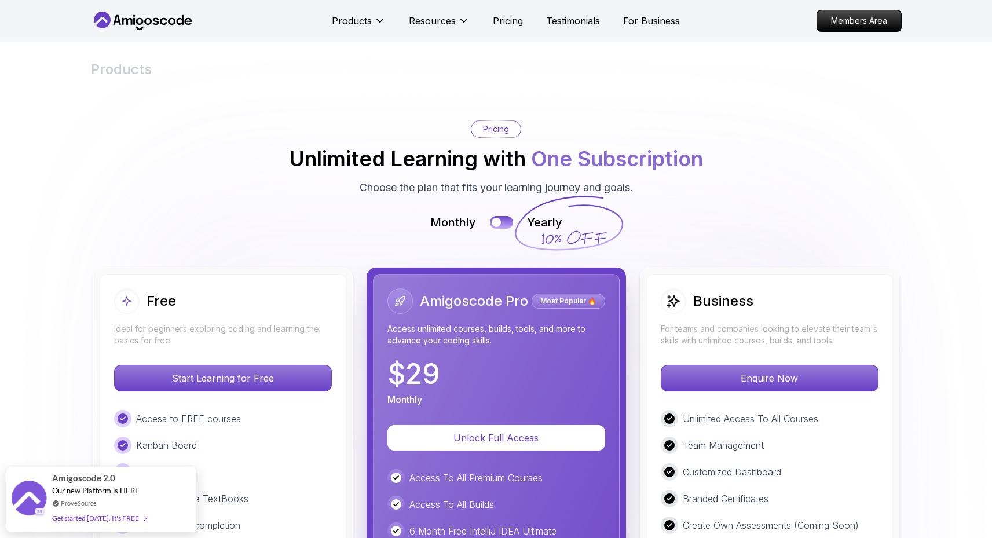
click at [146, 22] on icon at bounding box center [143, 21] width 104 height 19
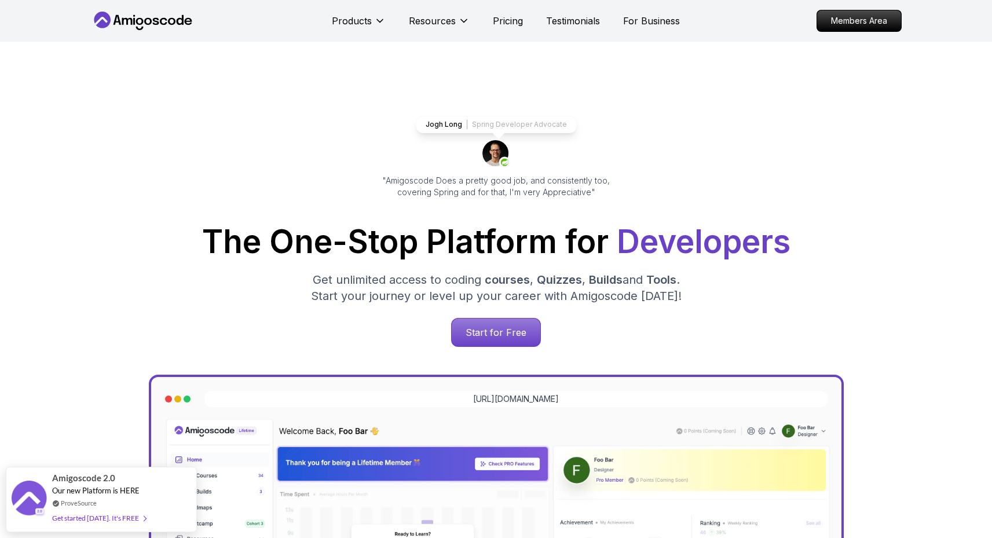
click at [123, 171] on div "Jogh Long Spring Developer Advocate "Amigoscode Does a pretty good job, and con…" at bounding box center [496, 474] width 811 height 864
drag, startPoint x: 668, startPoint y: 214, endPoint x: 986, endPoint y: 215, distance: 318.5
click at [982, 215] on div "Jogh Long Spring Developer Advocate "Amigoscode Does a pretty good job, and con…" at bounding box center [496, 474] width 992 height 864
click at [874, 166] on div "Jogh Long Spring Developer Advocate "Amigoscode Does a pretty good job, and con…" at bounding box center [496, 474] width 811 height 864
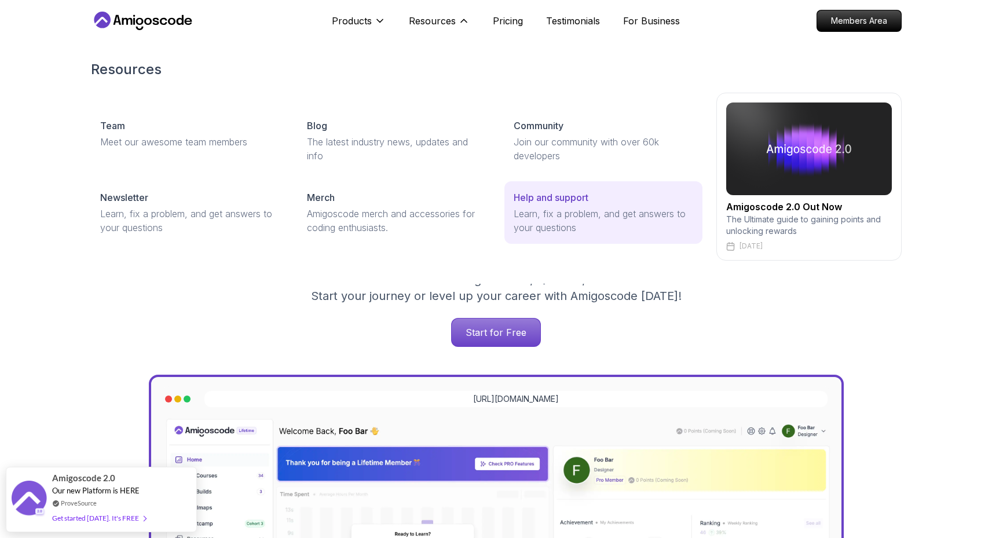
click at [557, 200] on p "Help and support" at bounding box center [551, 198] width 75 height 14
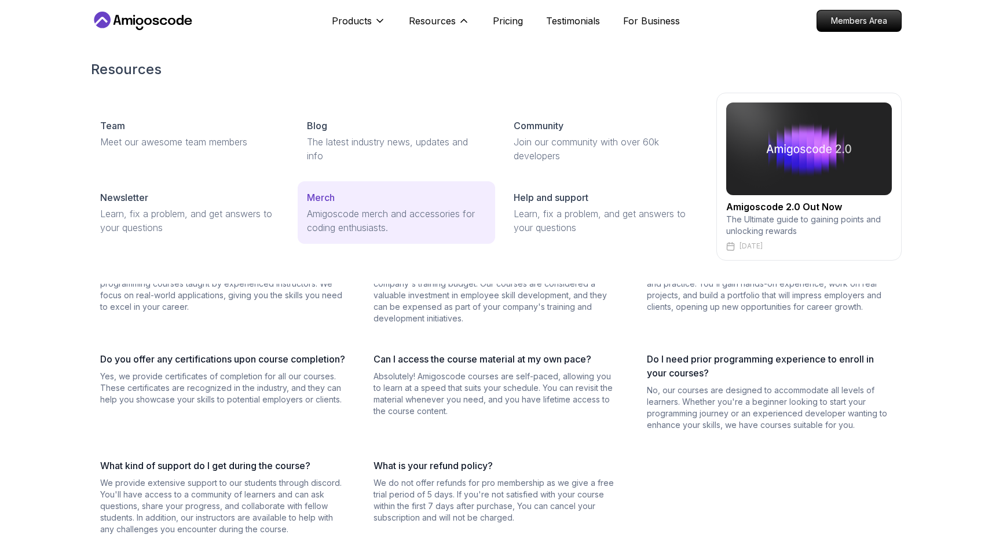
click at [330, 226] on p "Amigoscode merch and accessories for coding enthusiasts." at bounding box center [396, 221] width 179 height 28
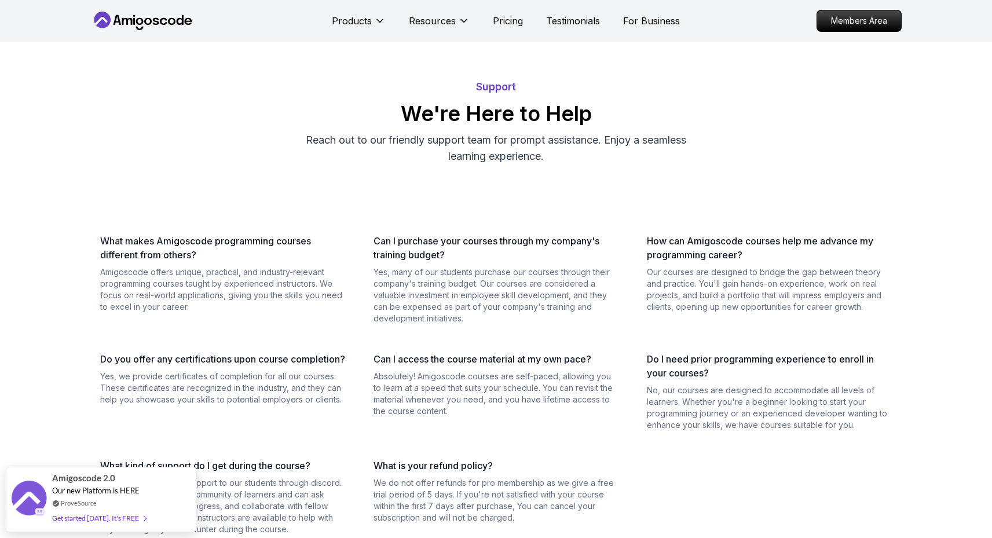
click at [131, 28] on icon at bounding box center [143, 21] width 104 height 19
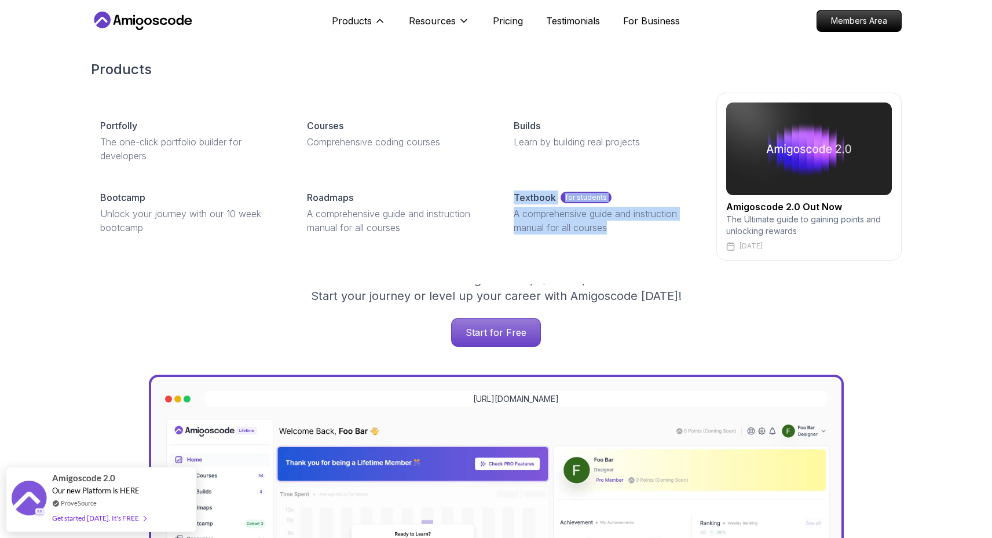
click at [796, 208] on h2 "Amigoscode 2.0 Out Now" at bounding box center [809, 207] width 166 height 14
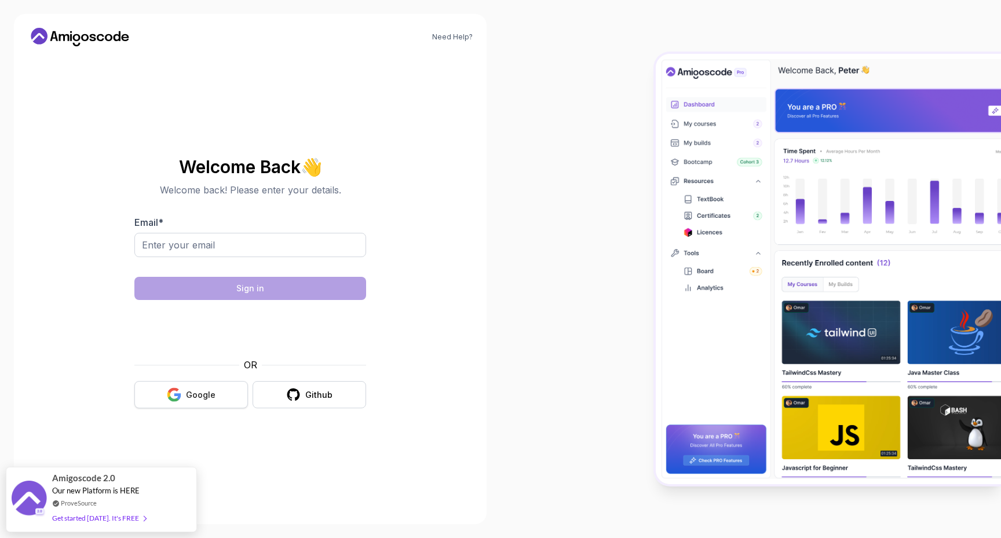
click at [194, 229] on div "Google" at bounding box center [201, 395] width 30 height 12
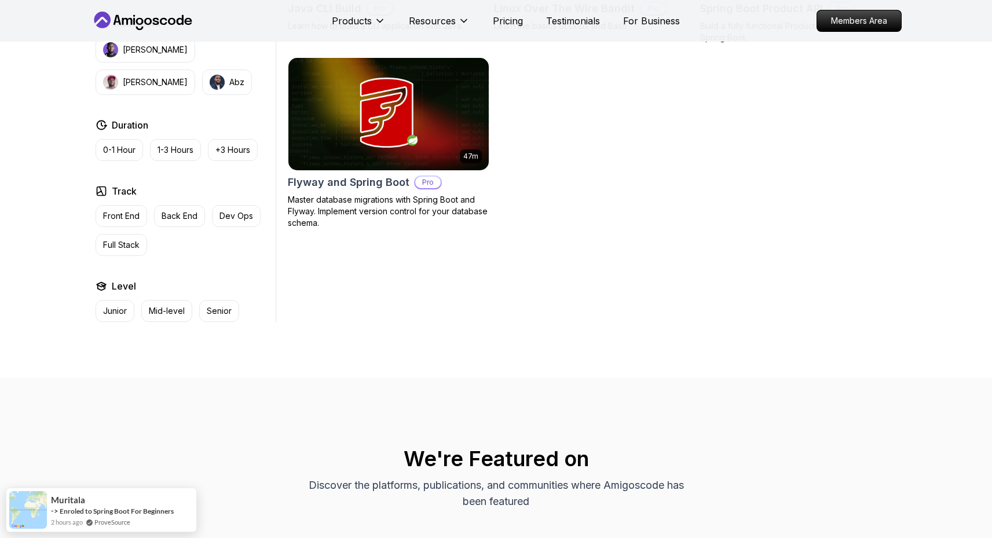
scroll to position [541, 0]
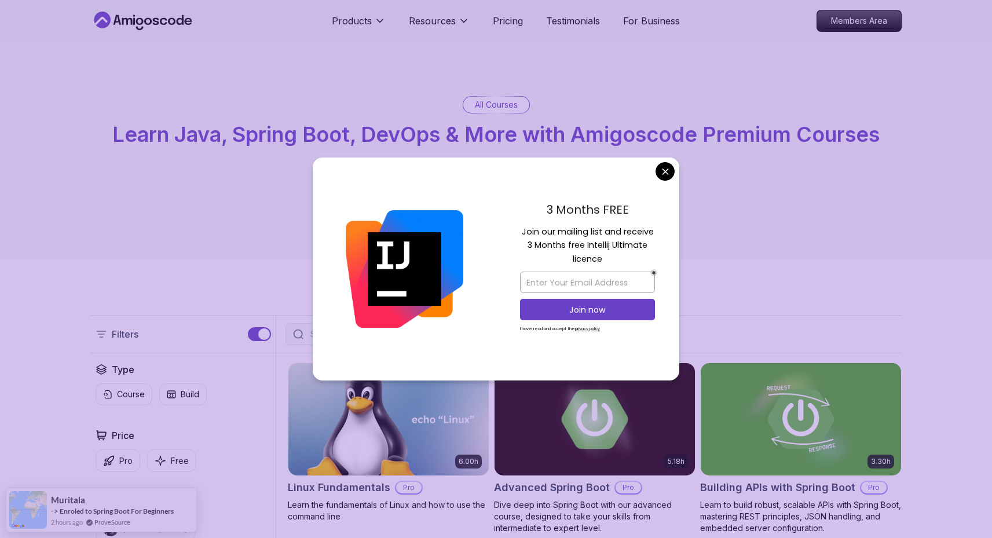
scroll to position [2, 0]
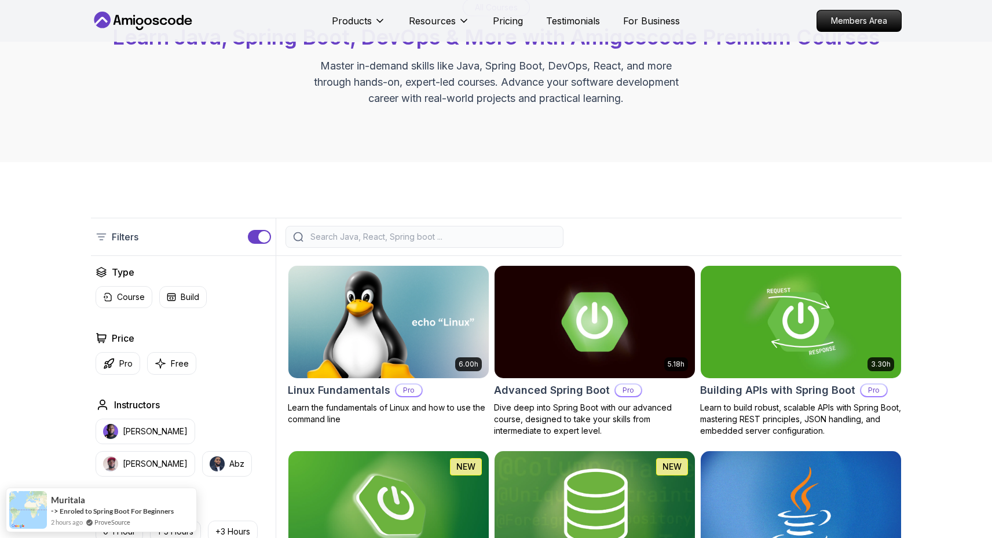
scroll to position [80, 0]
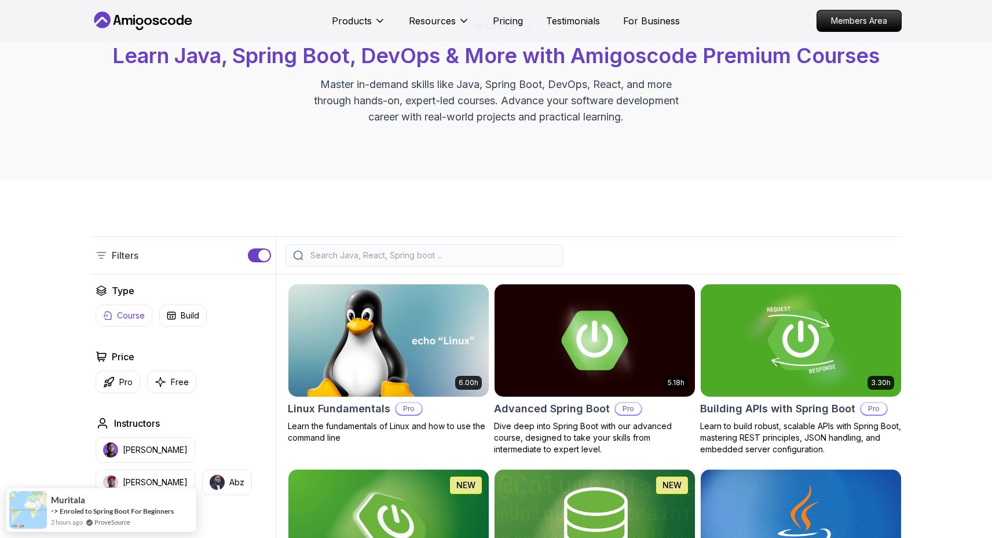
click at [122, 326] on div "Type Course Build Price Pro Free Instructors [PERSON_NAME] [PERSON_NAME] Durati…" at bounding box center [183, 503] width 185 height 438
click at [134, 313] on p "Course" at bounding box center [131, 316] width 28 height 12
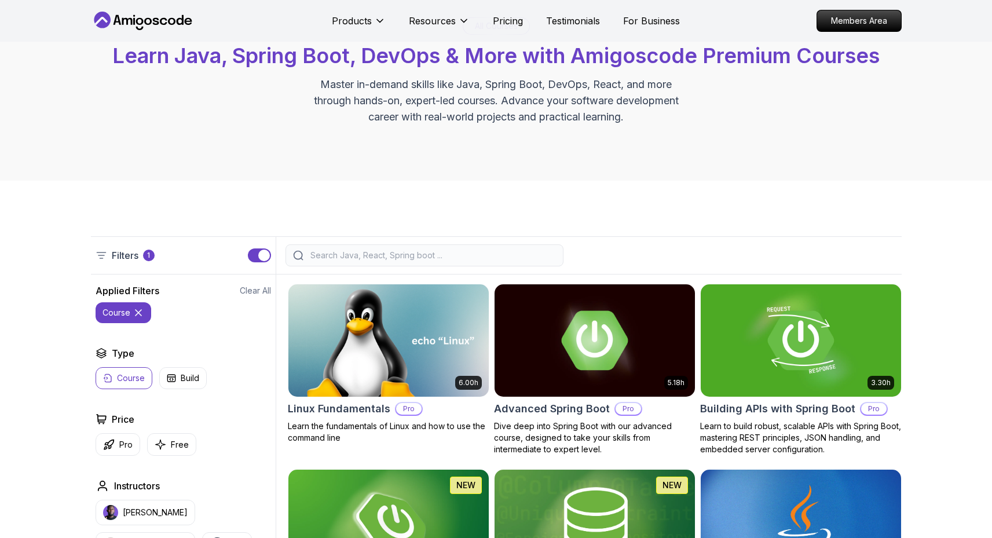
click at [141, 316] on icon at bounding box center [139, 313] width 12 height 12
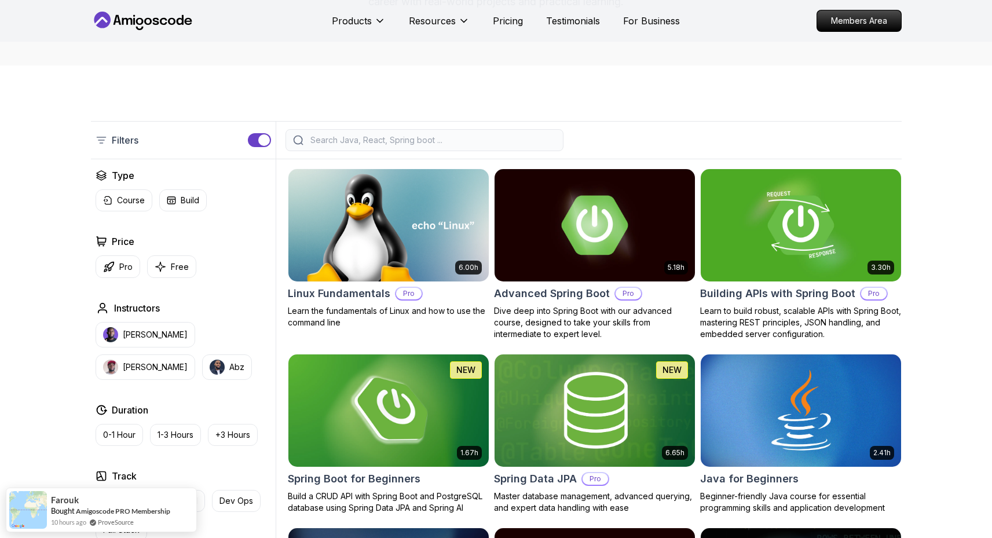
scroll to position [310, 0]
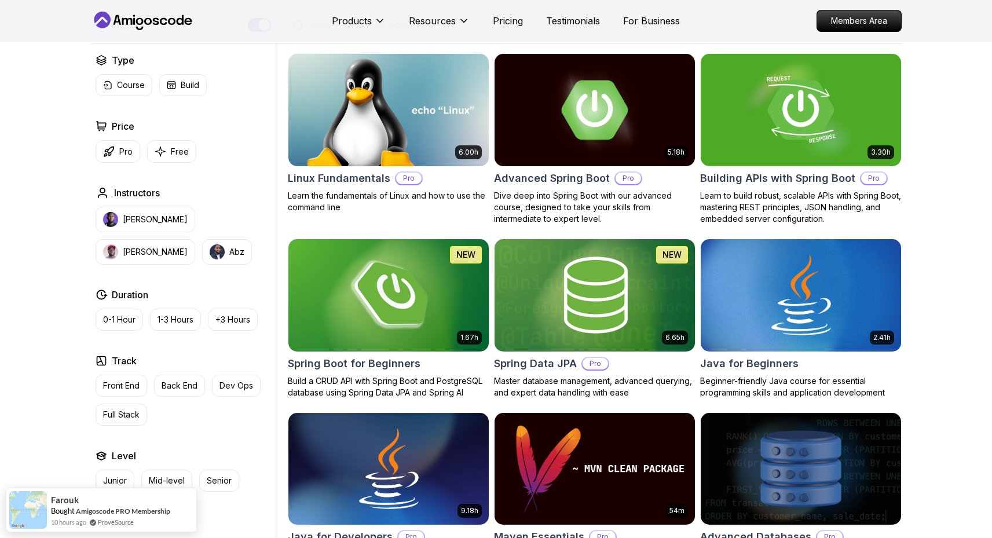
click at [412, 282] on img at bounding box center [388, 295] width 210 height 118
